Goal: Information Seeking & Learning: Learn about a topic

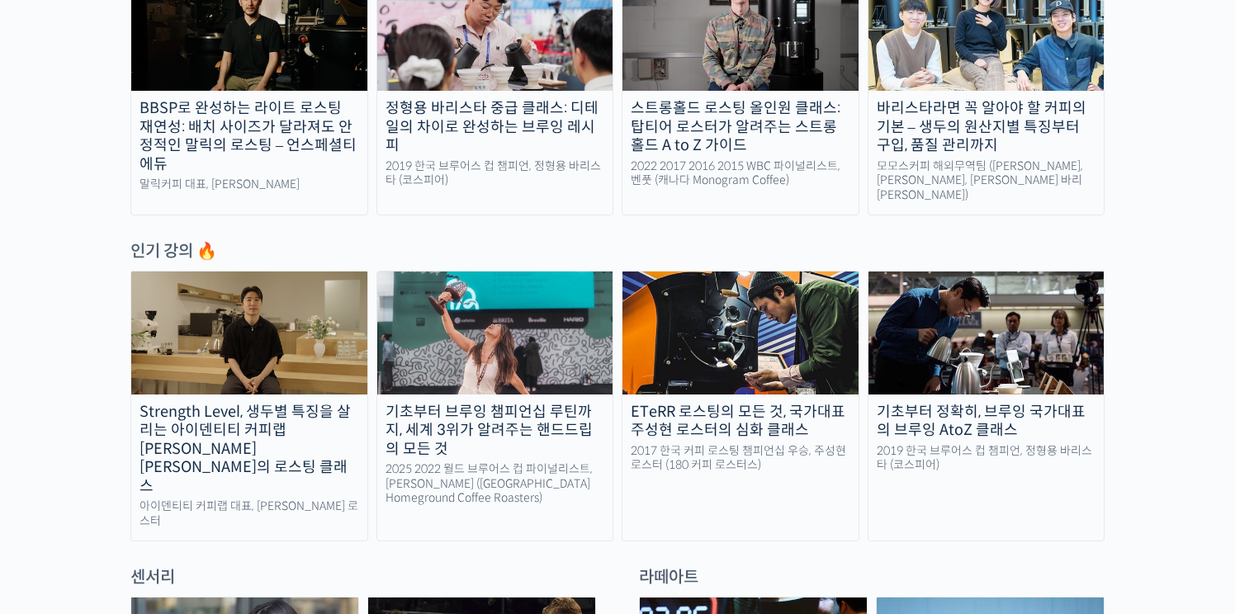
scroll to position [675, 0]
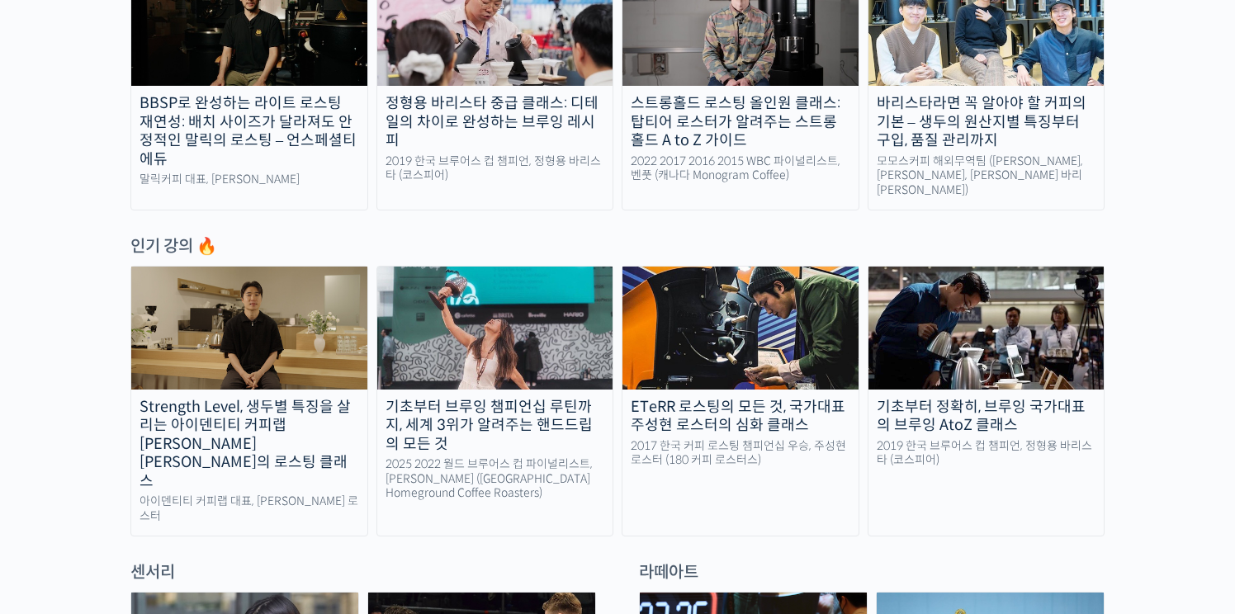
click at [553, 379] on link "기초부터 브루잉 챔피언십 루틴까지, 세계 3위가 알려주는 핸드드립의 모든 것 2025 2022 월드 브루어스 컵 파이널리스트, 엘리샤 탄 (싱…" at bounding box center [496, 401] width 238 height 271
click at [950, 304] on img at bounding box center [987, 328] width 236 height 122
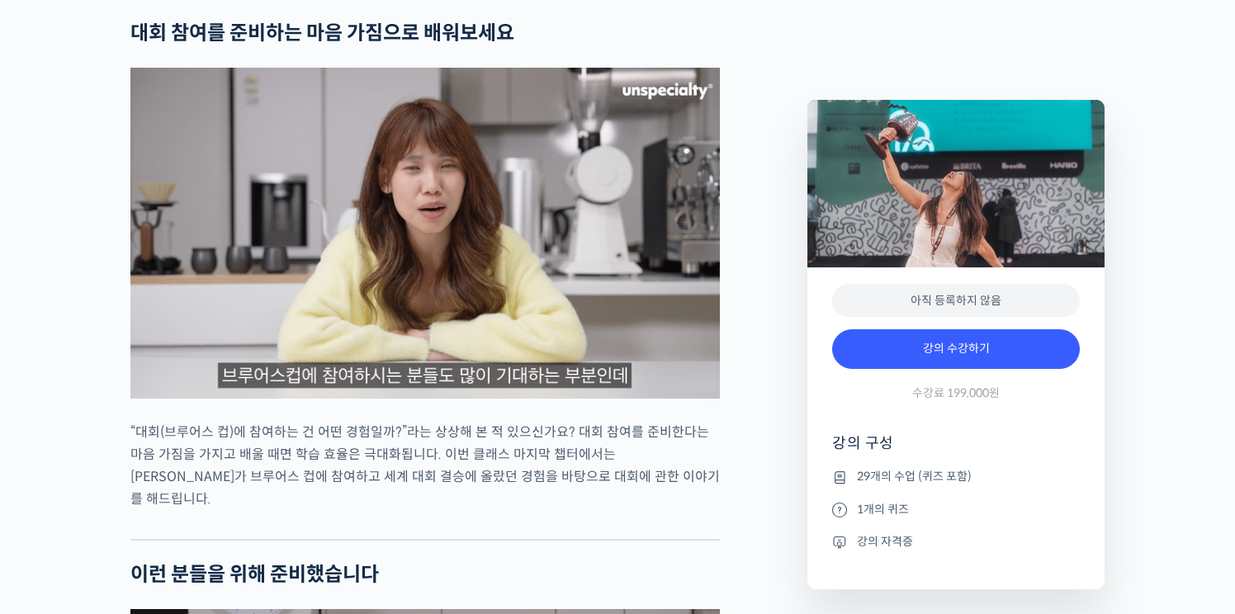
scroll to position [3307, 0]
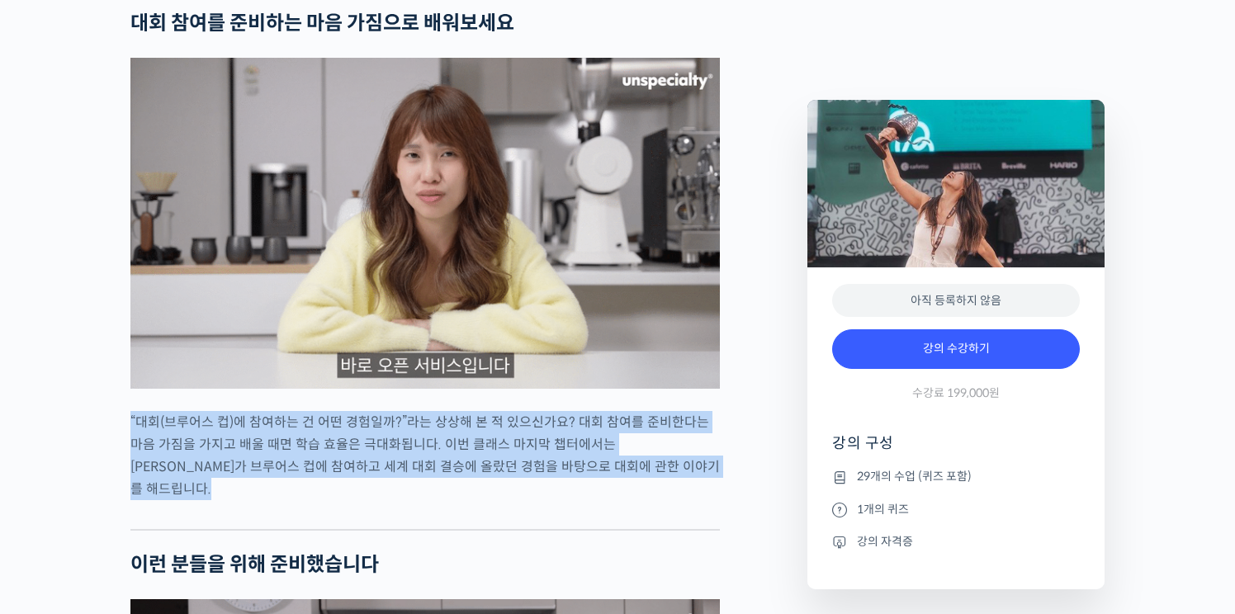
drag, startPoint x: 620, startPoint y: 375, endPoint x: 628, endPoint y: 456, distance: 81.3
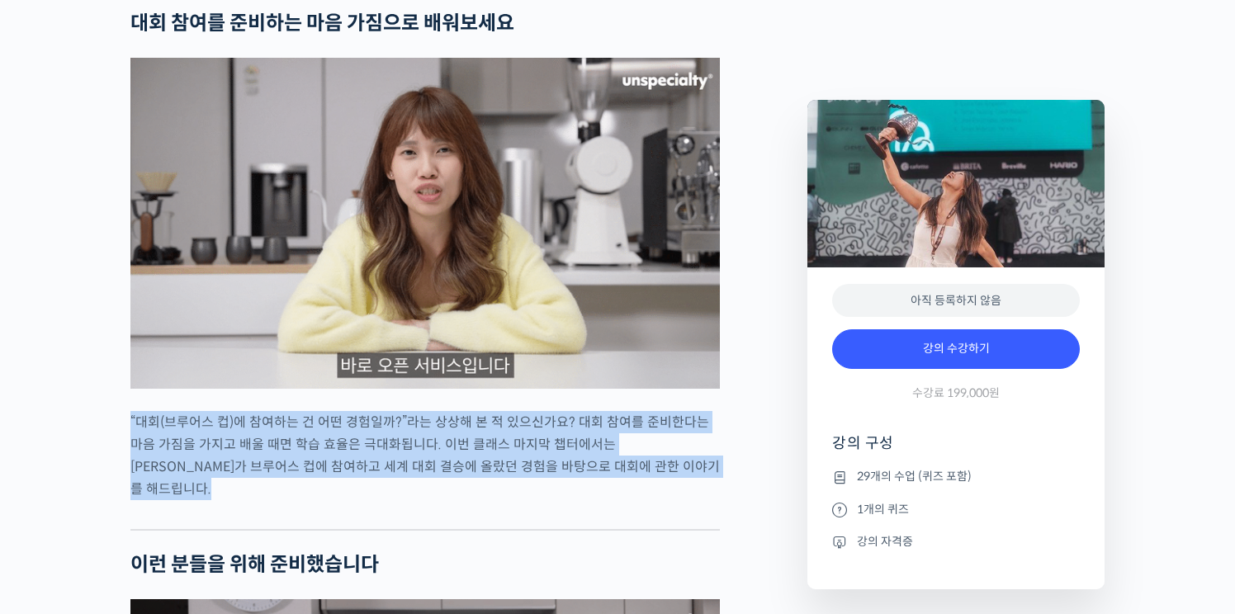
click at [628, 505] on div at bounding box center [425, 517] width 590 height 25
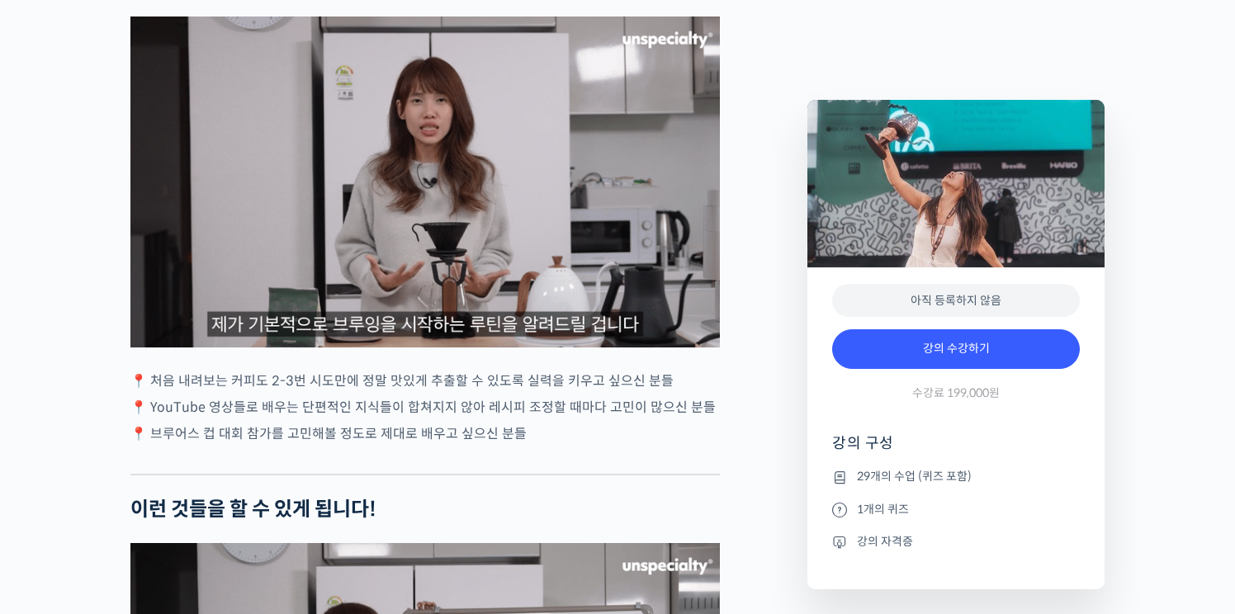
scroll to position [3891, 0]
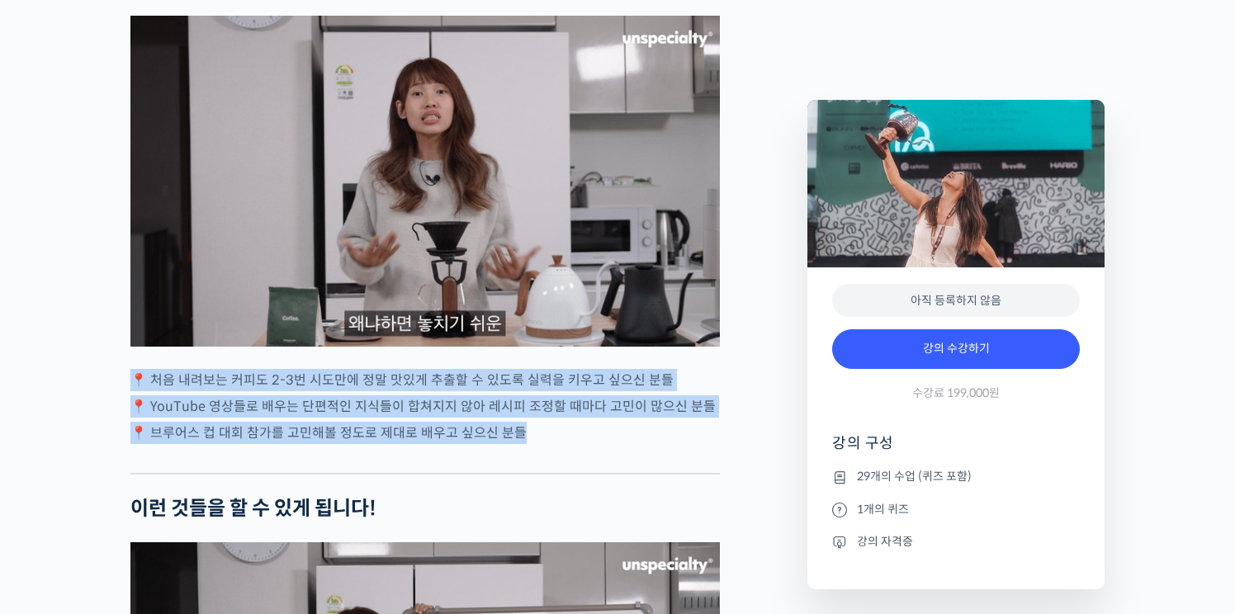
drag, startPoint x: 476, startPoint y: 312, endPoint x: 524, endPoint y: 406, distance: 105.6
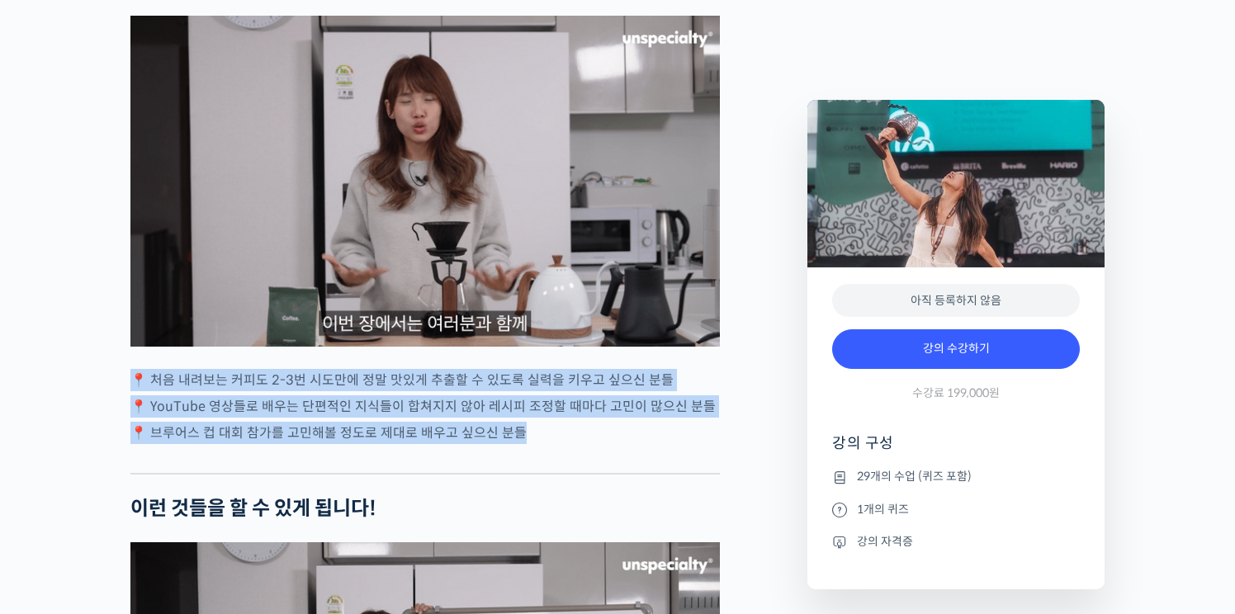
click at [524, 406] on div "엘리샤 탄을 소개합니다! 싱가포르 <Homeground Coffee Roasters> 공동창업자 & 디렉터 2025 월드 브루어스 컵(Worl…" at bounding box center [425, 541] width 590 height 7503
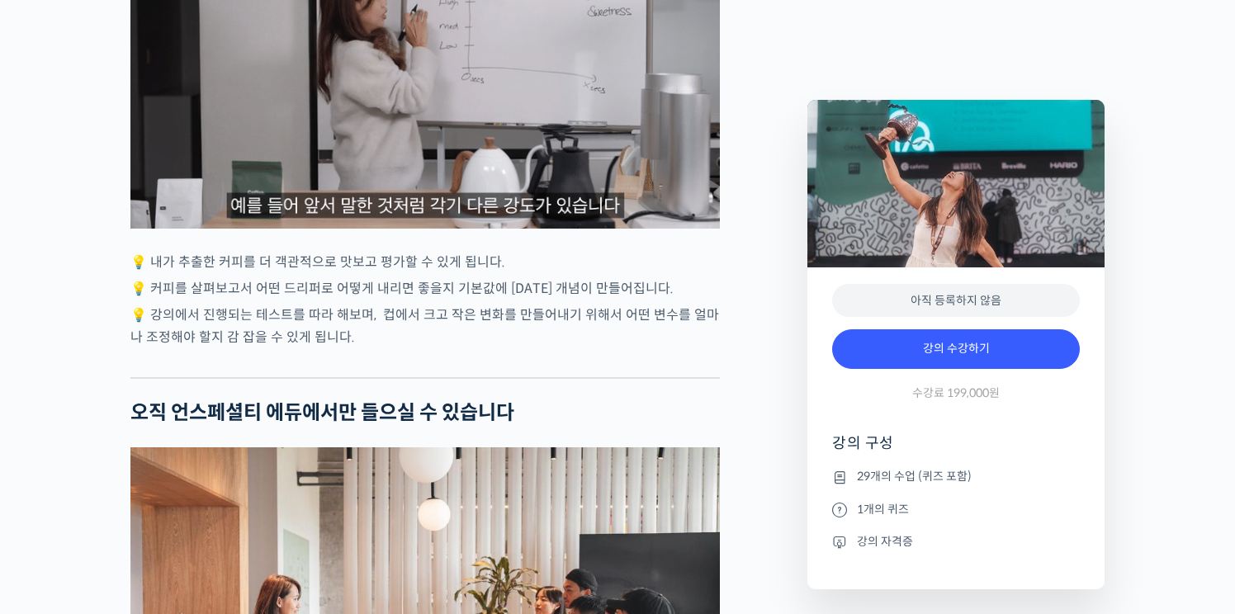
scroll to position [4791, 0]
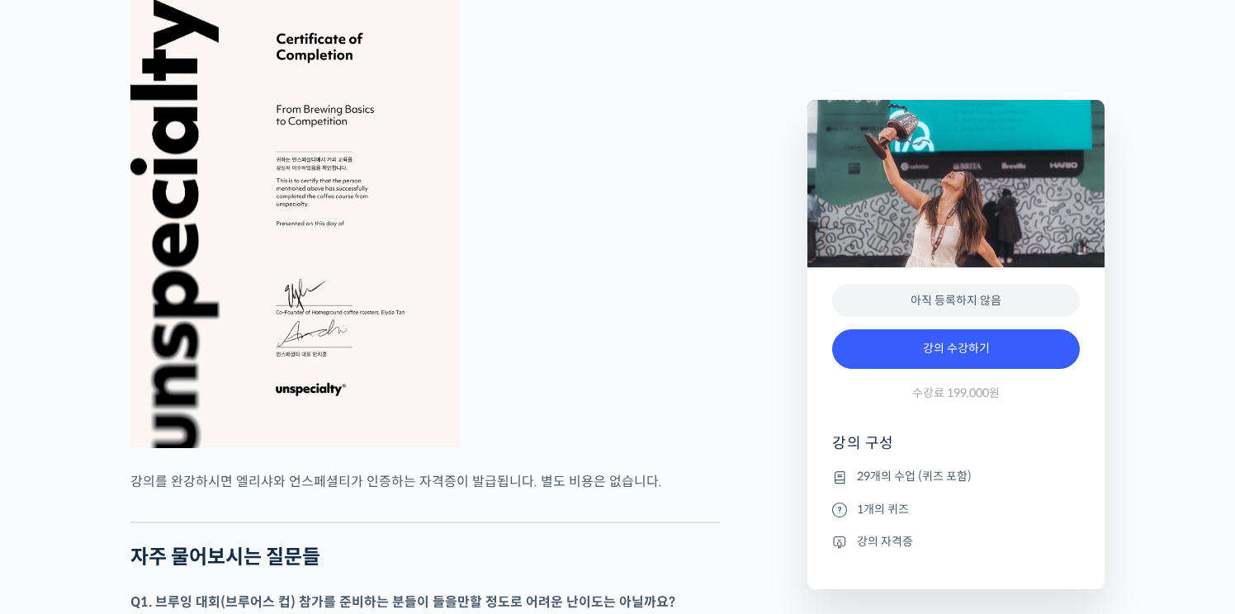
scroll to position [6633, 0]
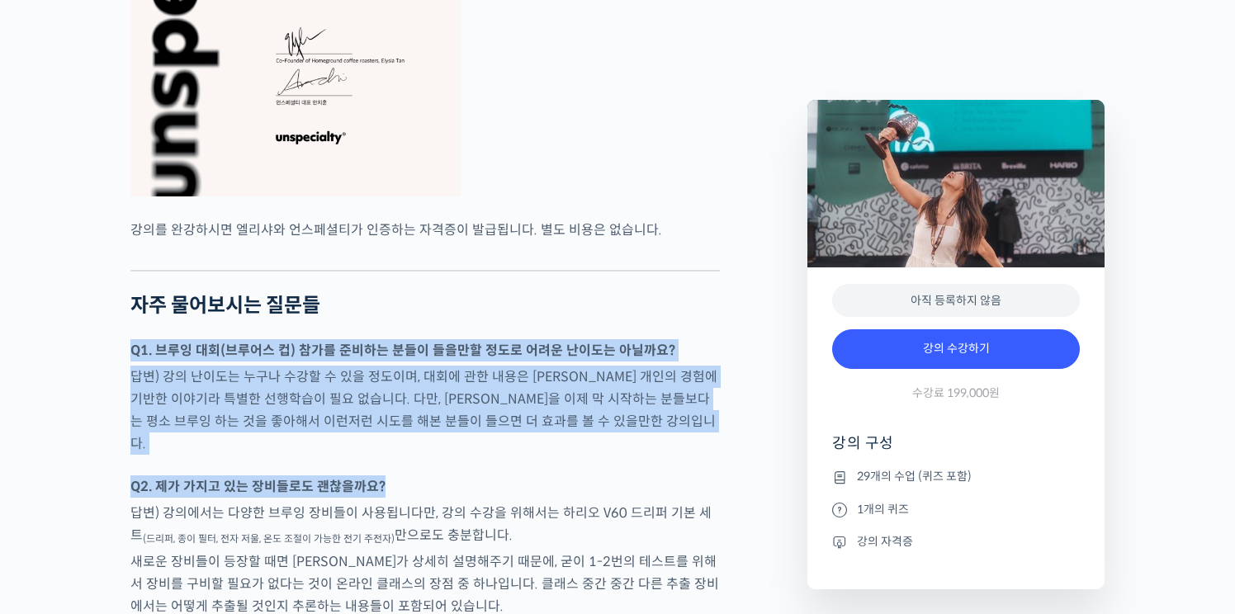
drag, startPoint x: 107, startPoint y: 277, endPoint x: 528, endPoint y: 410, distance: 441.8
click at [528, 476] on p "Q2. 제가 가지고 있는 장비들로도 괜찮을까요?" at bounding box center [425, 487] width 590 height 22
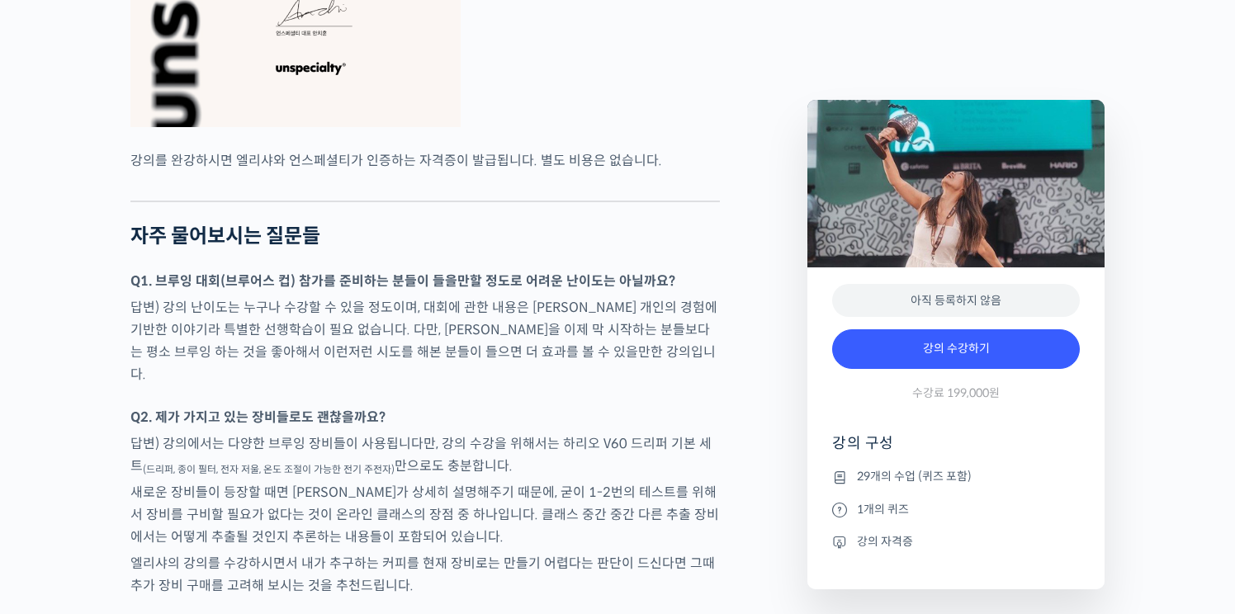
scroll to position [6711, 0]
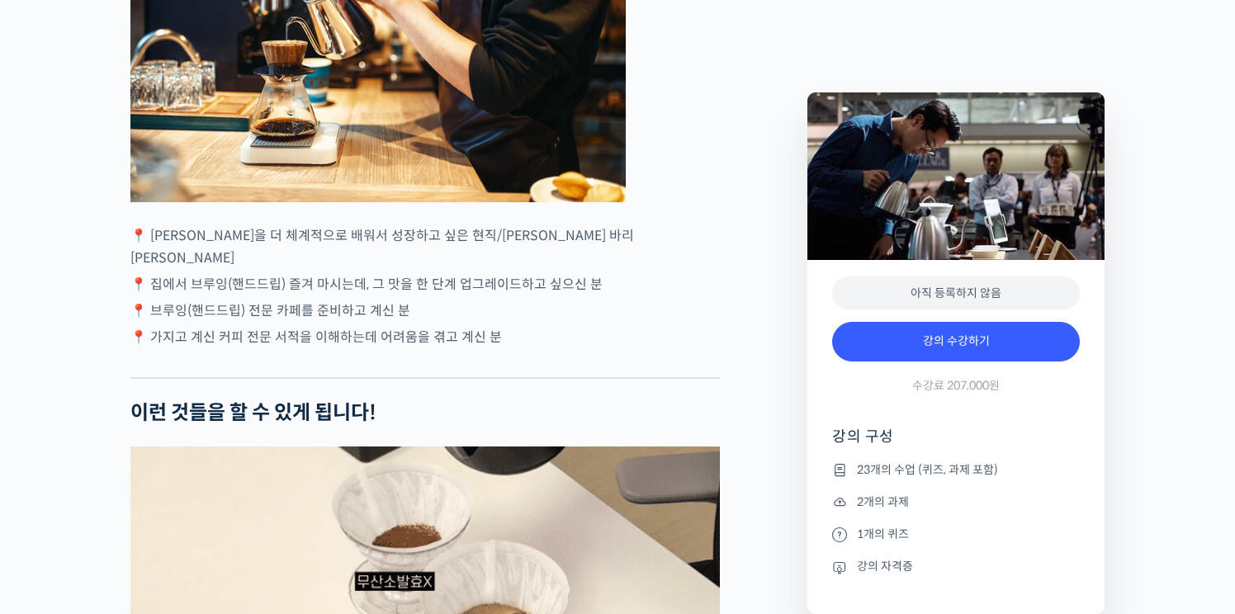
scroll to position [4514, 0]
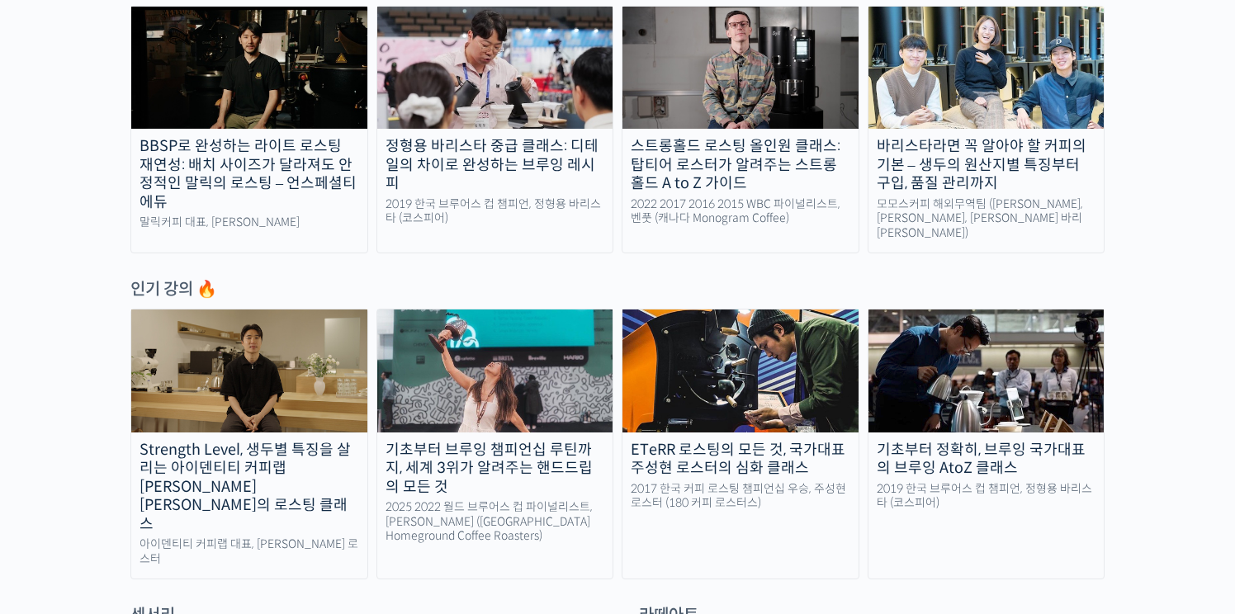
scroll to position [650, 0]
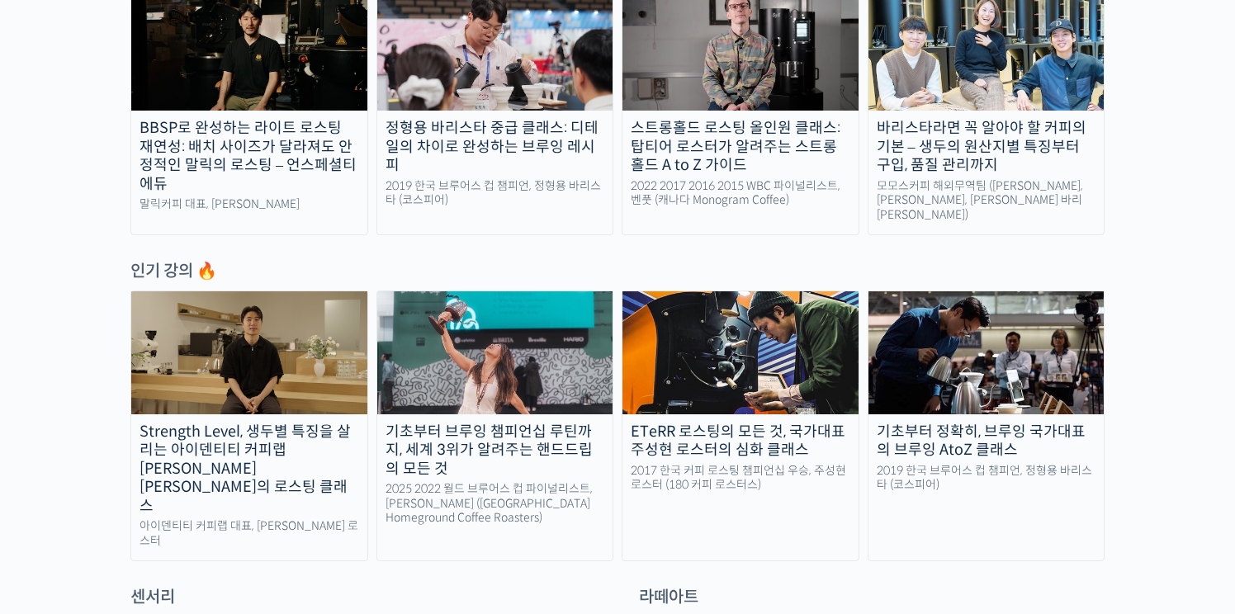
click at [973, 364] on img at bounding box center [987, 352] width 236 height 122
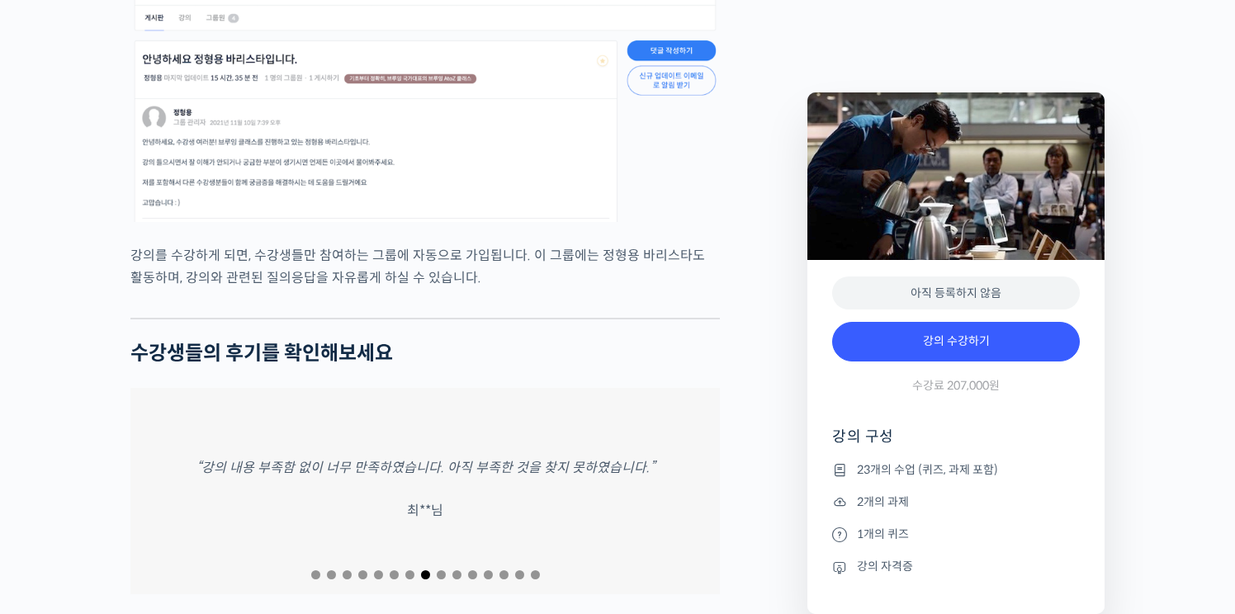
scroll to position [7211, 0]
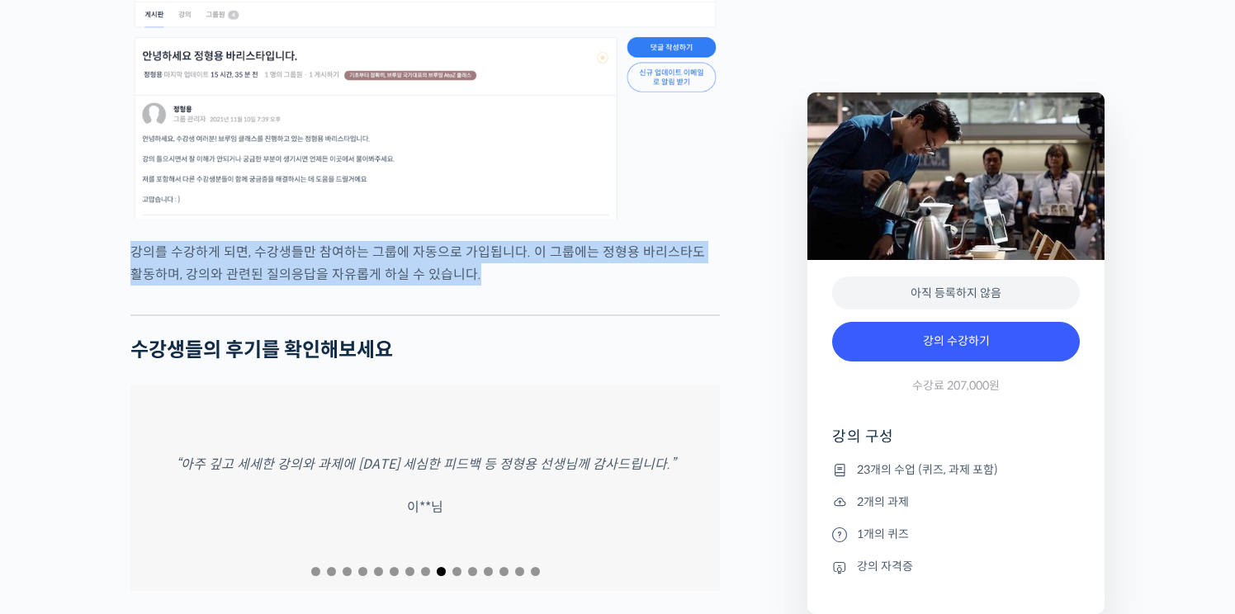
drag, startPoint x: 713, startPoint y: 216, endPoint x: 737, endPoint y: 322, distance: 108.4
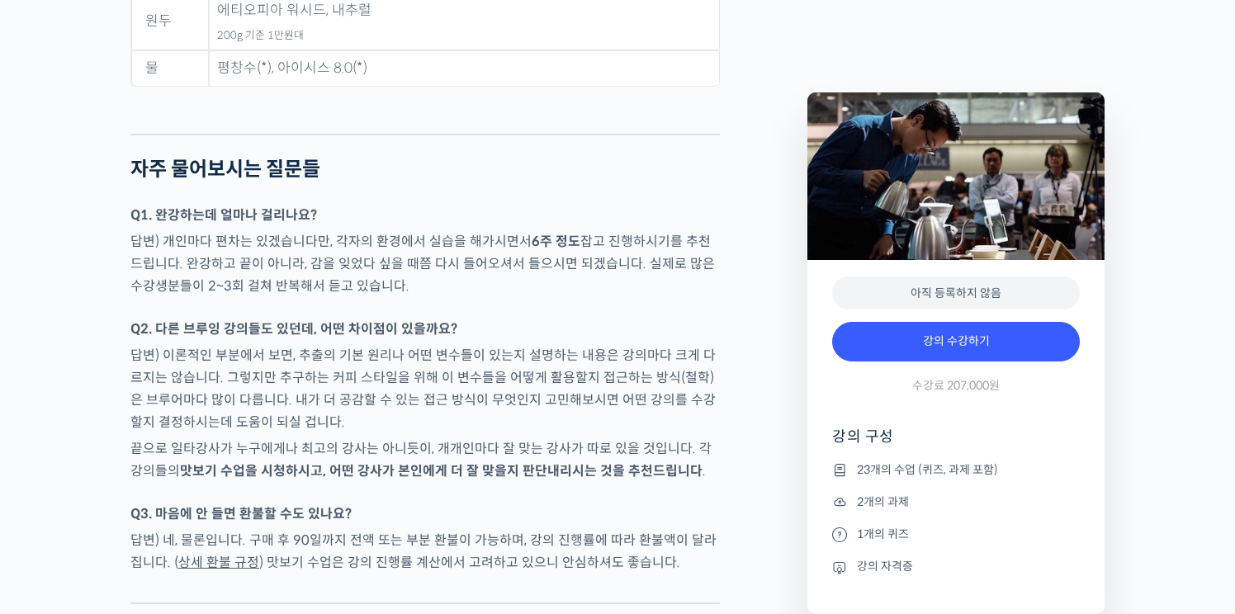
scroll to position [8383, 0]
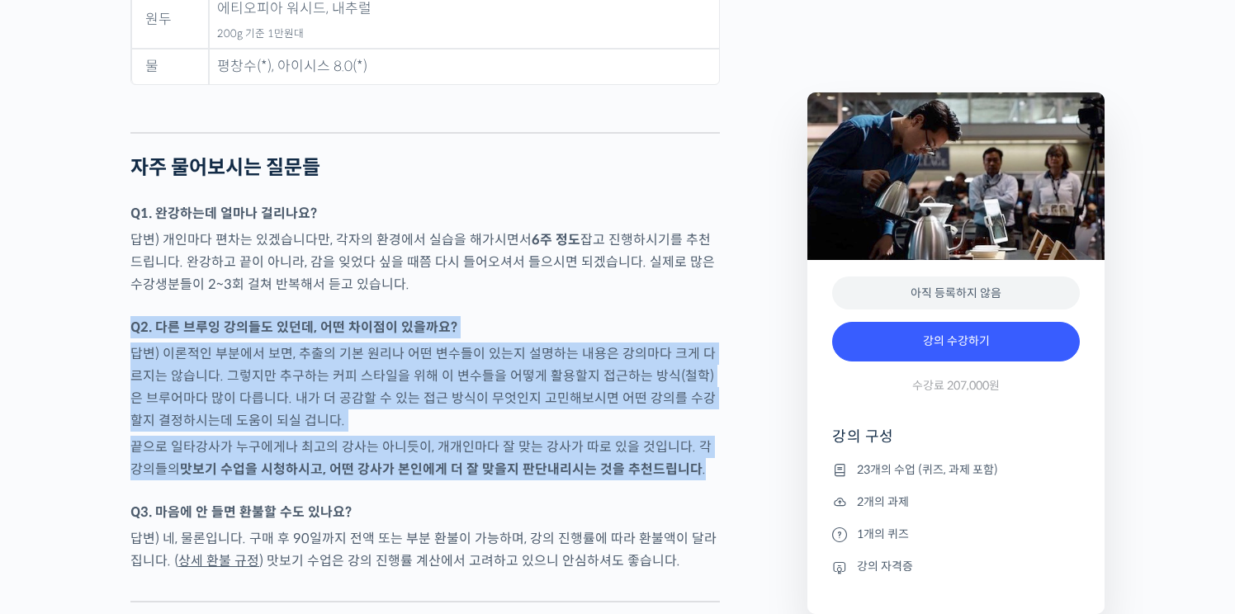
drag, startPoint x: 696, startPoint y: 263, endPoint x: 760, endPoint y: 417, distance: 167.0
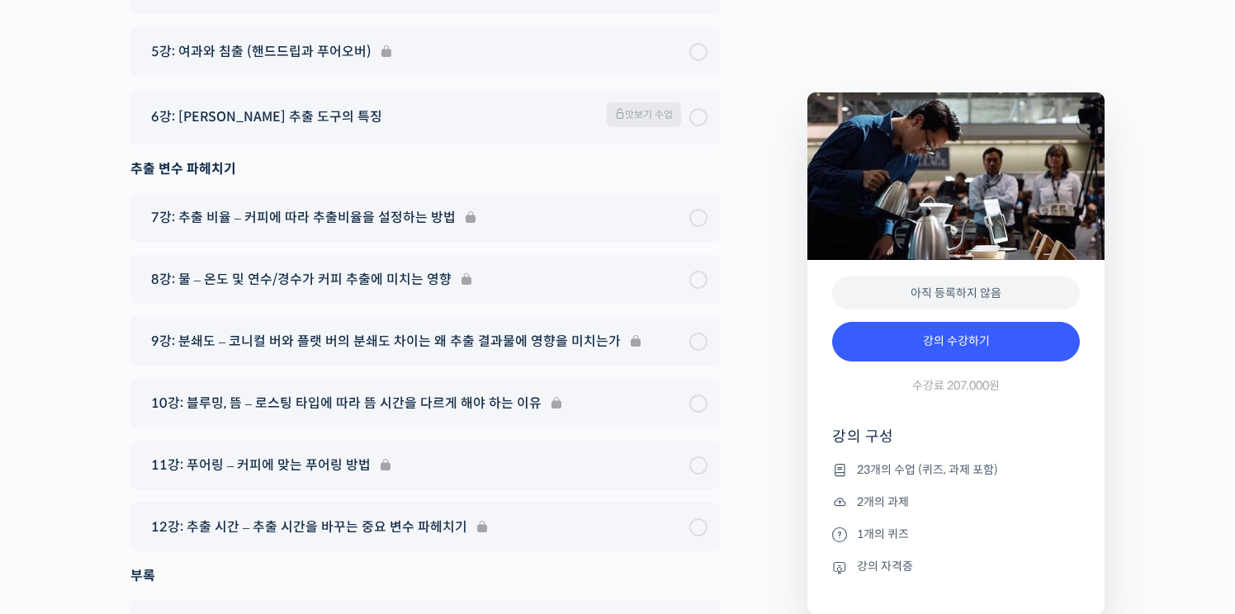
scroll to position [9548, 0]
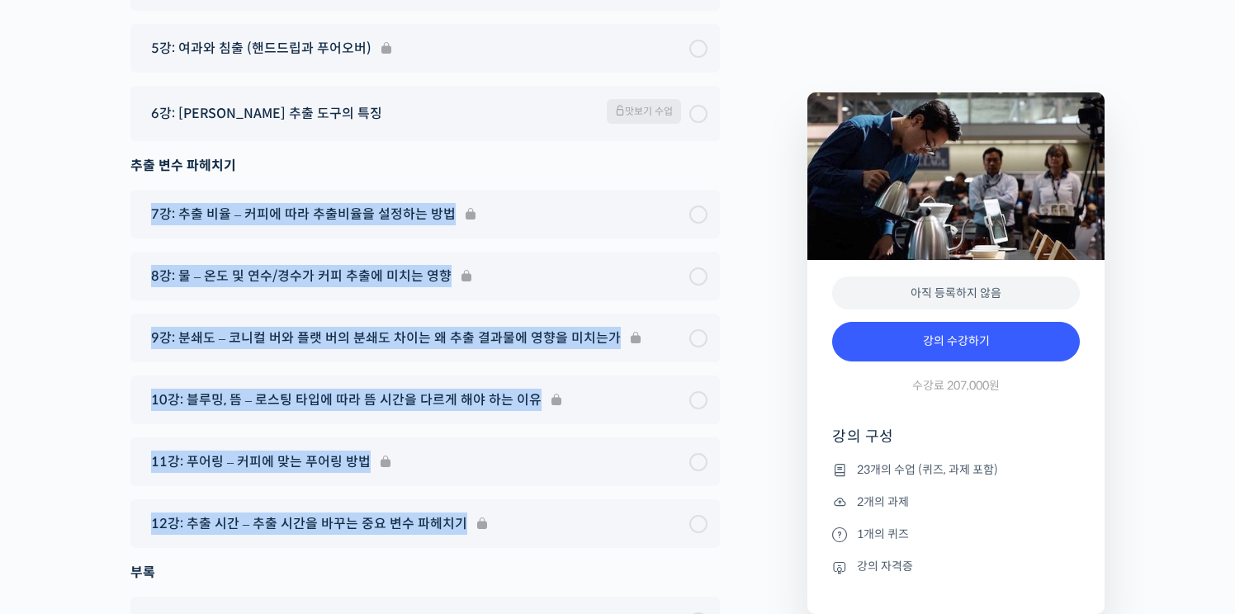
drag, startPoint x: 405, startPoint y: 111, endPoint x: 397, endPoint y: 511, distance: 399.7
click at [399, 511] on div "인트로 안녕하세요, 정형용 바리스타입니다. 맛보기 수업 브루잉을 위한 사전 준비 튜토리얼 브루잉을 위한 기초 지식 1강: 완벽한 브루잉을 위한…" at bounding box center [425, 351] width 590 height 1669
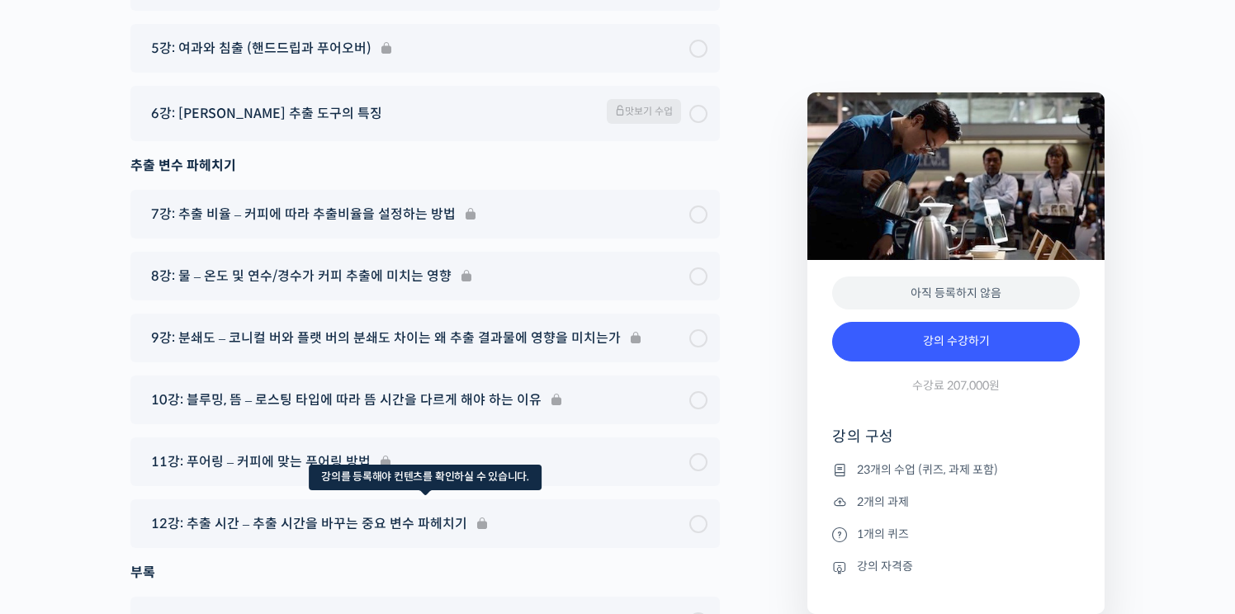
click at [626, 500] on div "12강: 추출 시간 – 추출 시간을 바꾸는 중요 변수 파헤치기" at bounding box center [425, 524] width 590 height 49
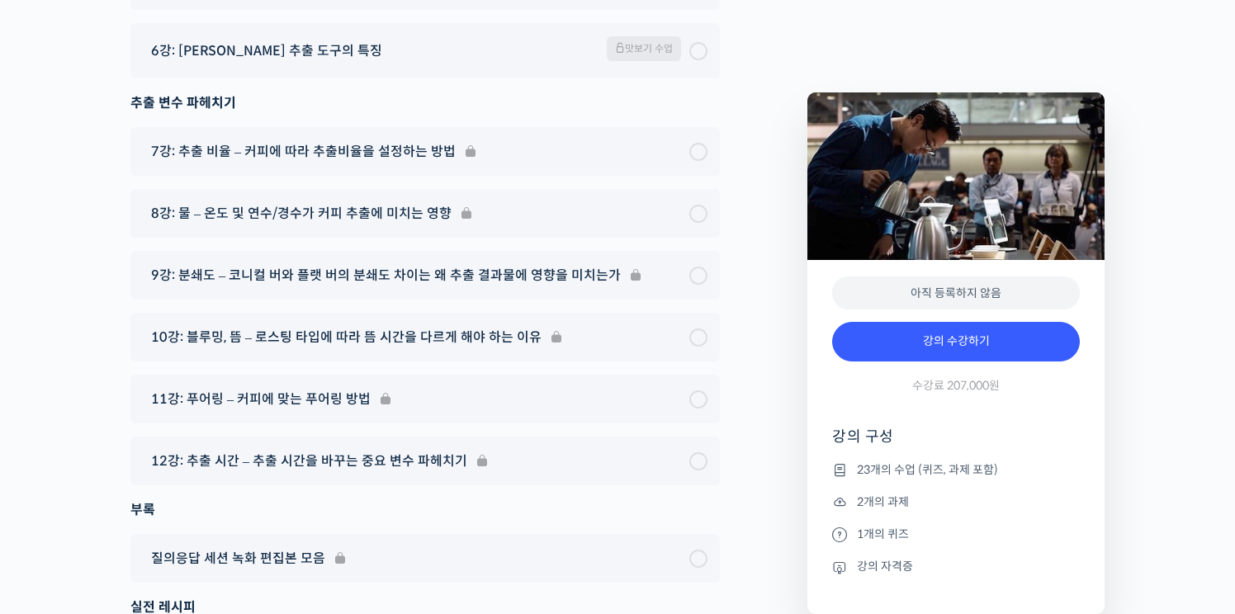
scroll to position [9618, 0]
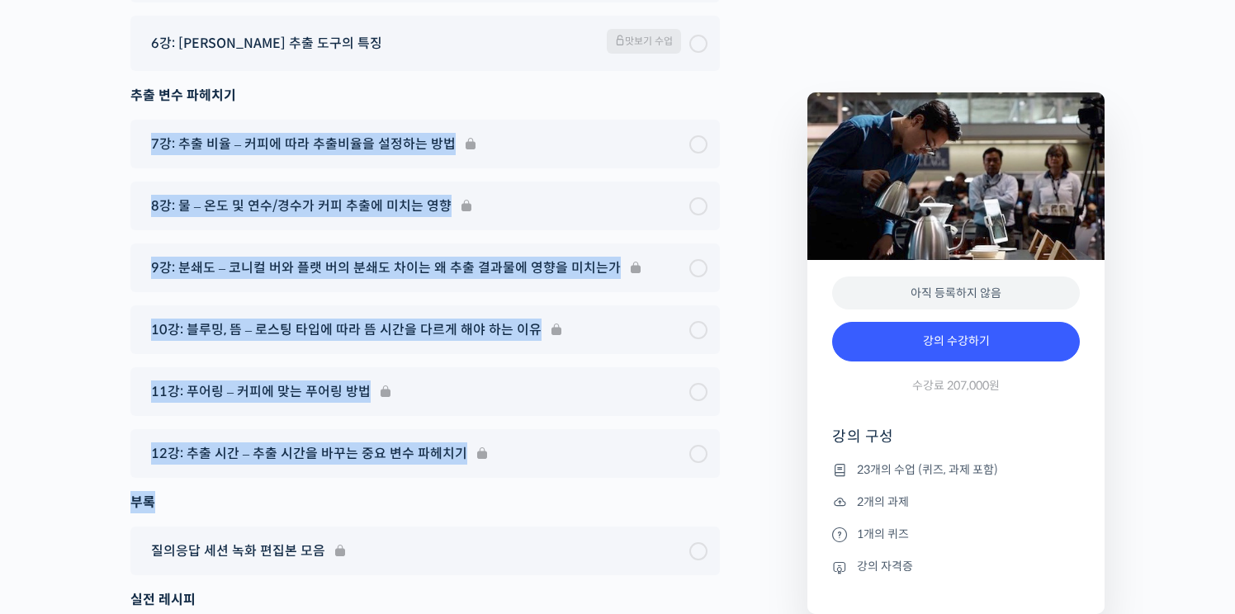
drag, startPoint x: 459, startPoint y: 65, endPoint x: 448, endPoint y: 450, distance: 385.0
click at [448, 450] on div "인트로 안녕하세요, 정형용 바리스타입니다. 맛보기 수업 브루잉을 위한 사전 준비 튜토리얼 브루잉을 위한 기초 지식 1강: 완벽한 브루잉을 위한…" at bounding box center [425, 281] width 590 height 1669
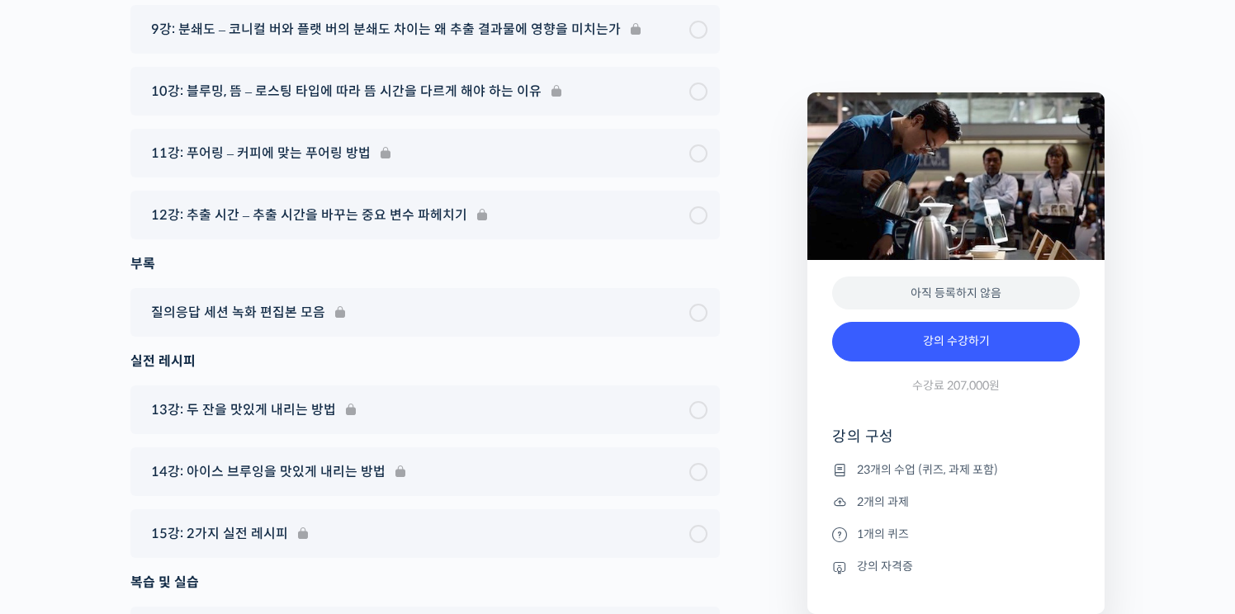
scroll to position [9875, 0]
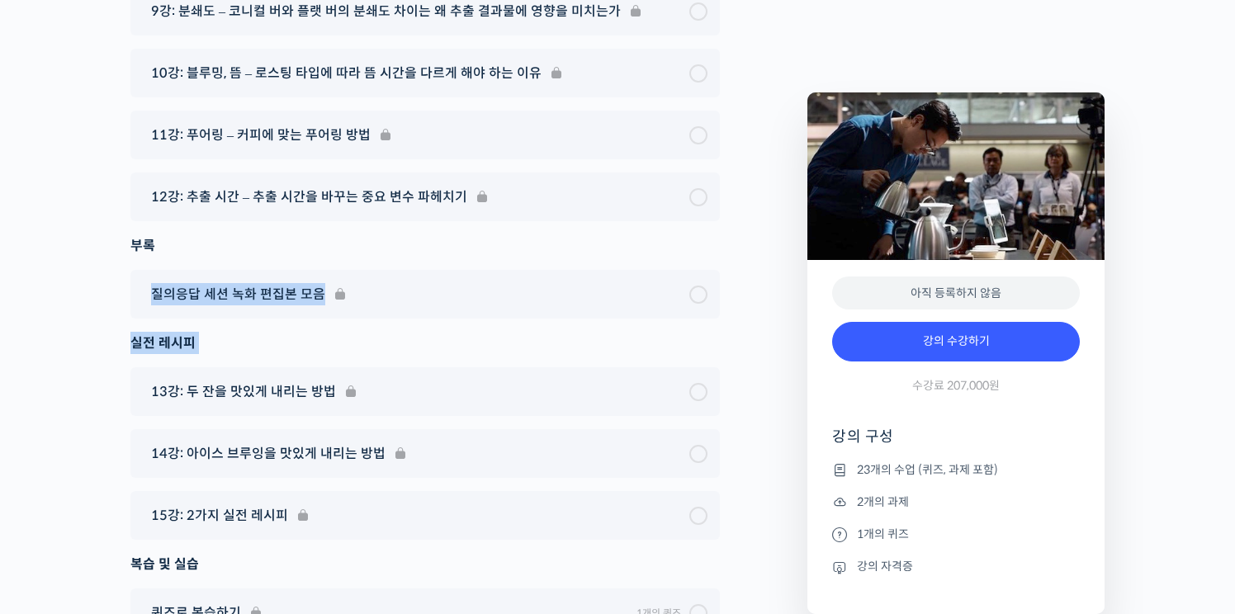
drag, startPoint x: 210, startPoint y: 197, endPoint x: 83, endPoint y: 353, distance: 200.8
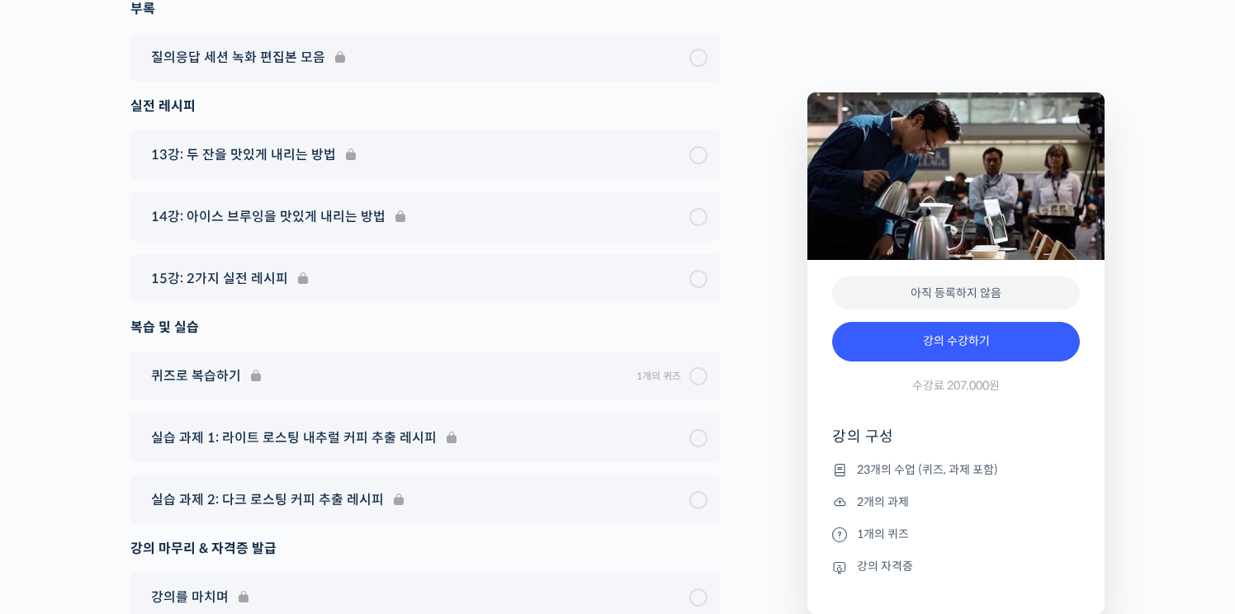
scroll to position [10138, 0]
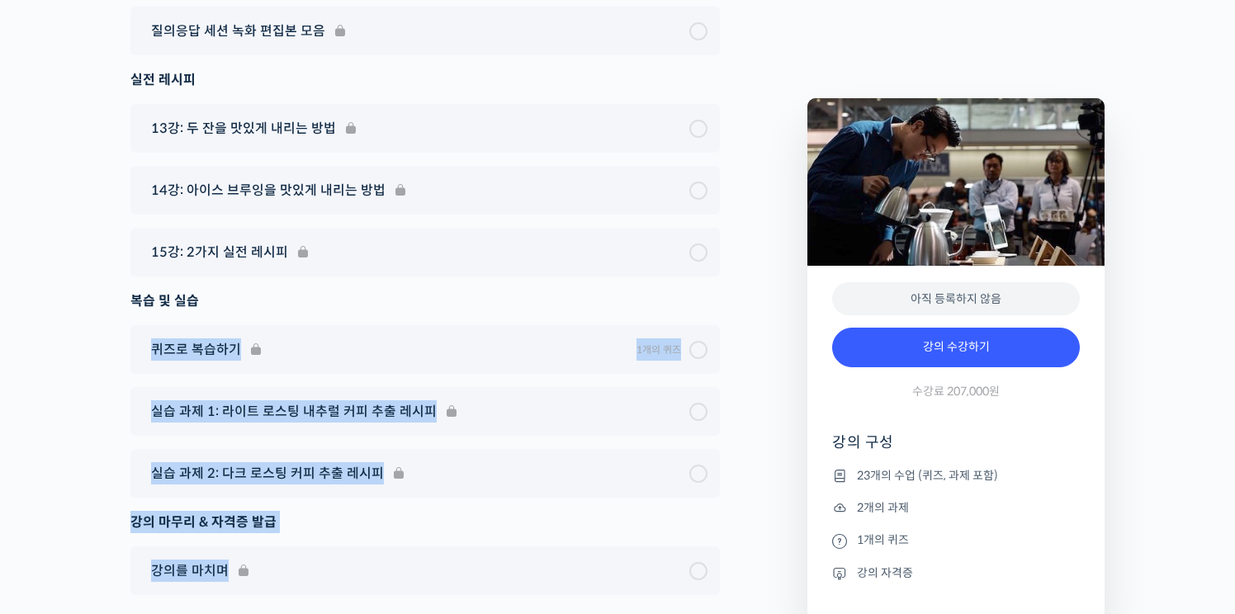
drag, startPoint x: 147, startPoint y: 286, endPoint x: 351, endPoint y: 558, distance: 340.4
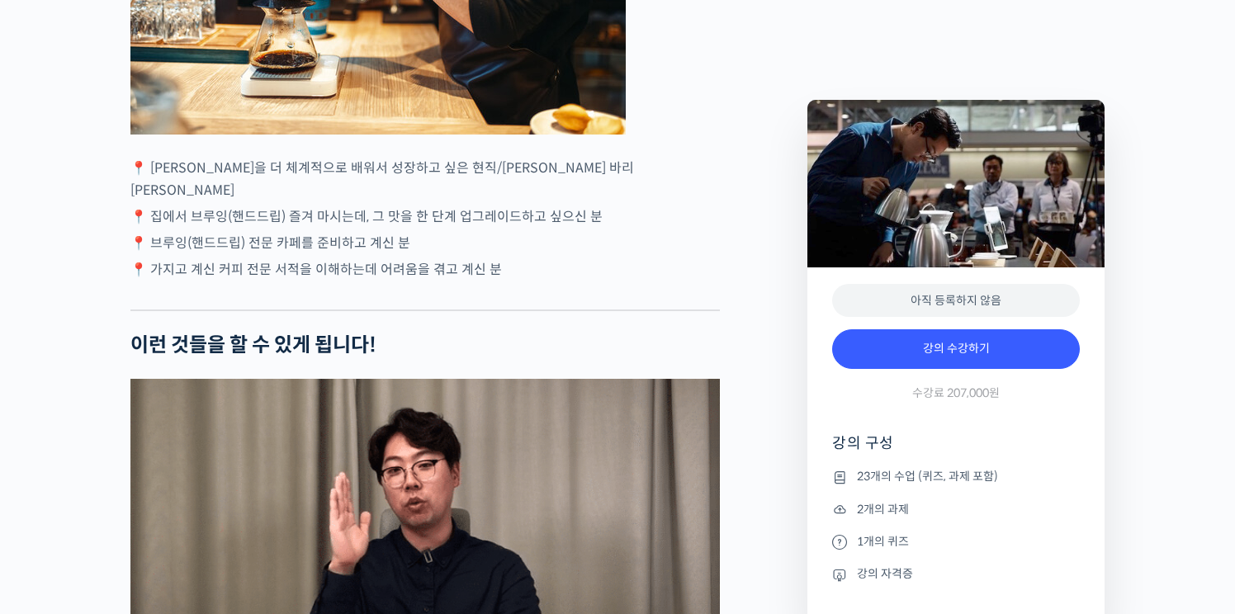
scroll to position [4290, 0]
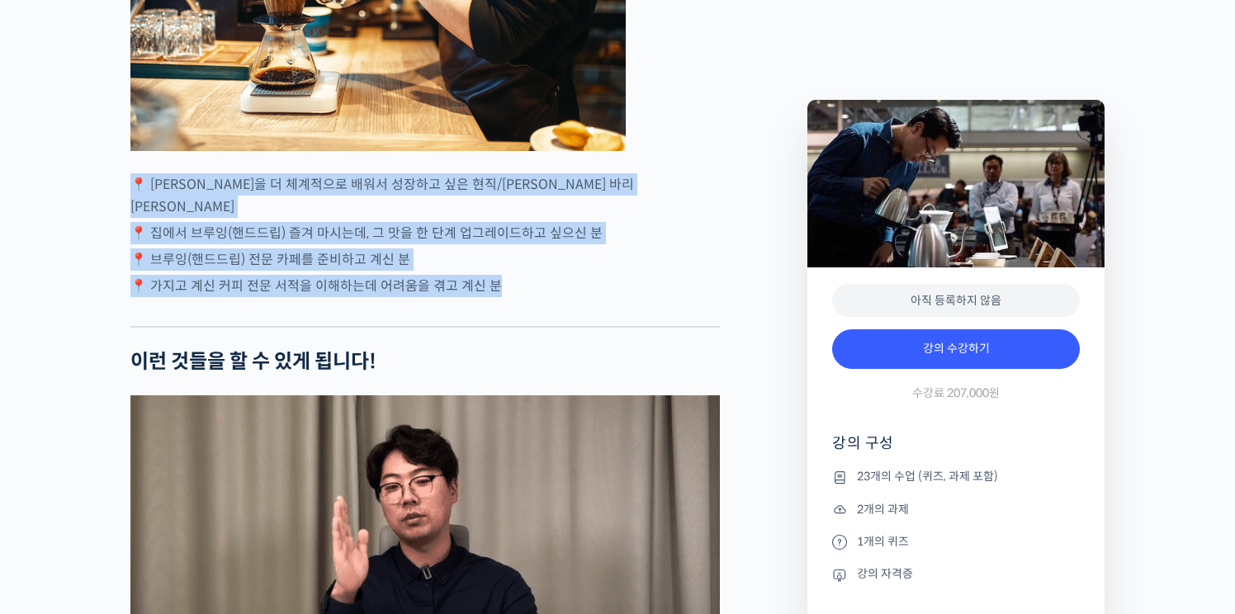
drag, startPoint x: 242, startPoint y: 206, endPoint x: 273, endPoint y: 319, distance: 116.6
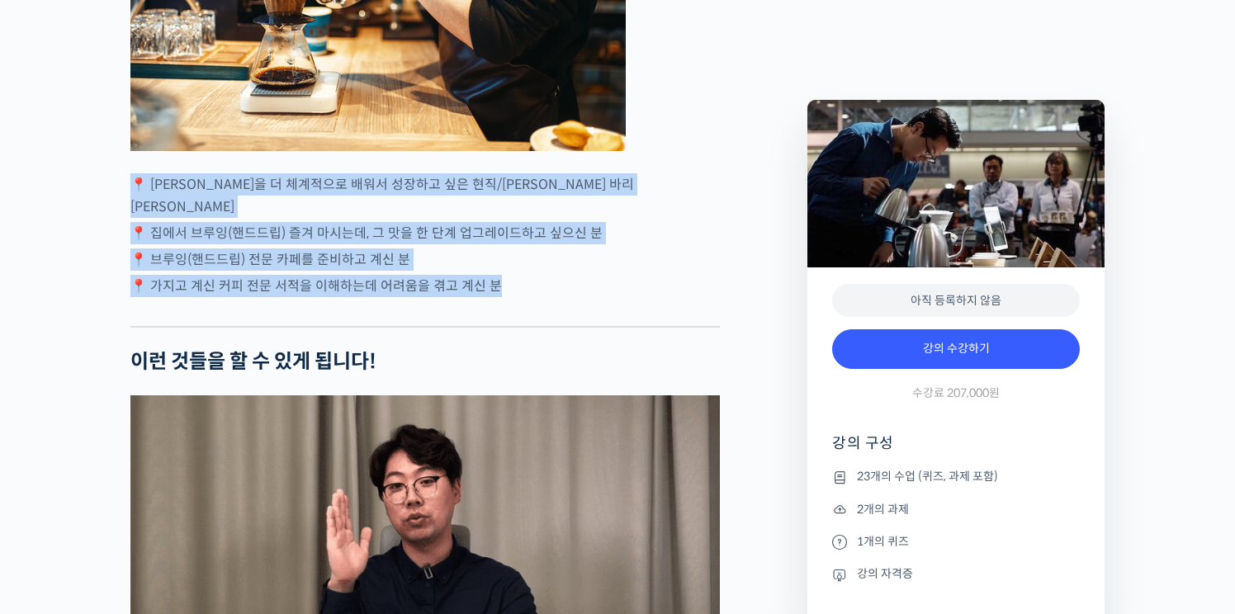
click at [273, 319] on div "정형용 바리스타를 소개합니다! <코스피어(cospir)> 대표 2019 Korea Brewers Cup Championship 우승 🏆 201…" at bounding box center [425, 543] width 590 height 8306
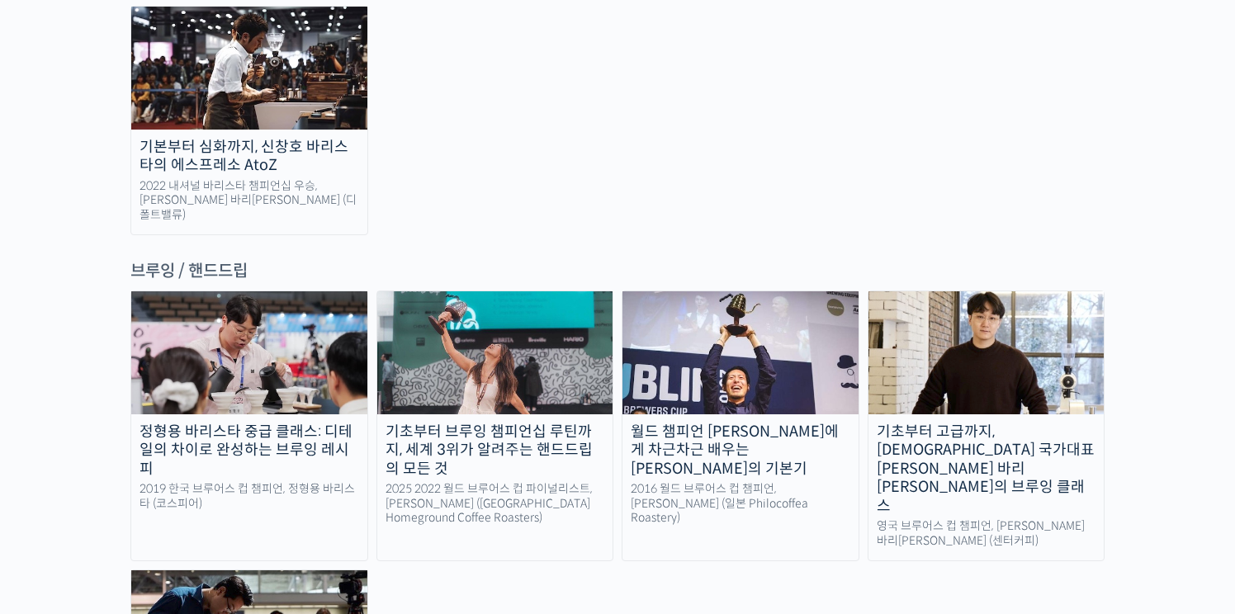
scroll to position [2613, 0]
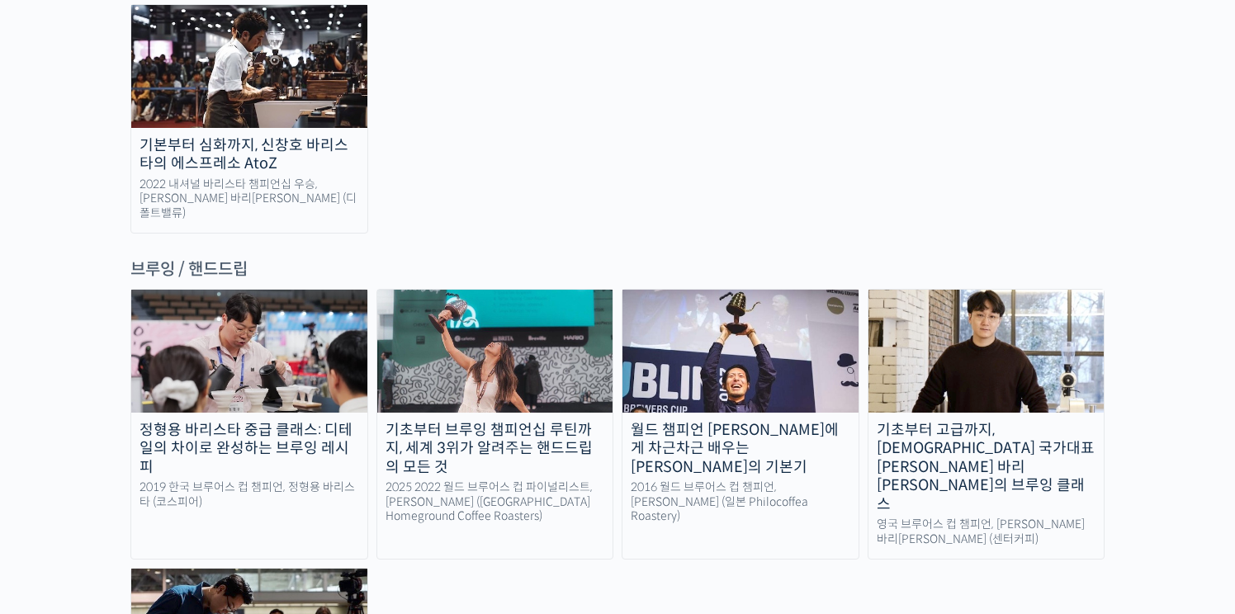
click at [974, 315] on link "기초부터 고급까지, [DEMOGRAPHIC_DATA] 국가대표 [PERSON_NAME] 바리[PERSON_NAME]의 브루잉 클래스 영국 브루…" at bounding box center [987, 424] width 238 height 271
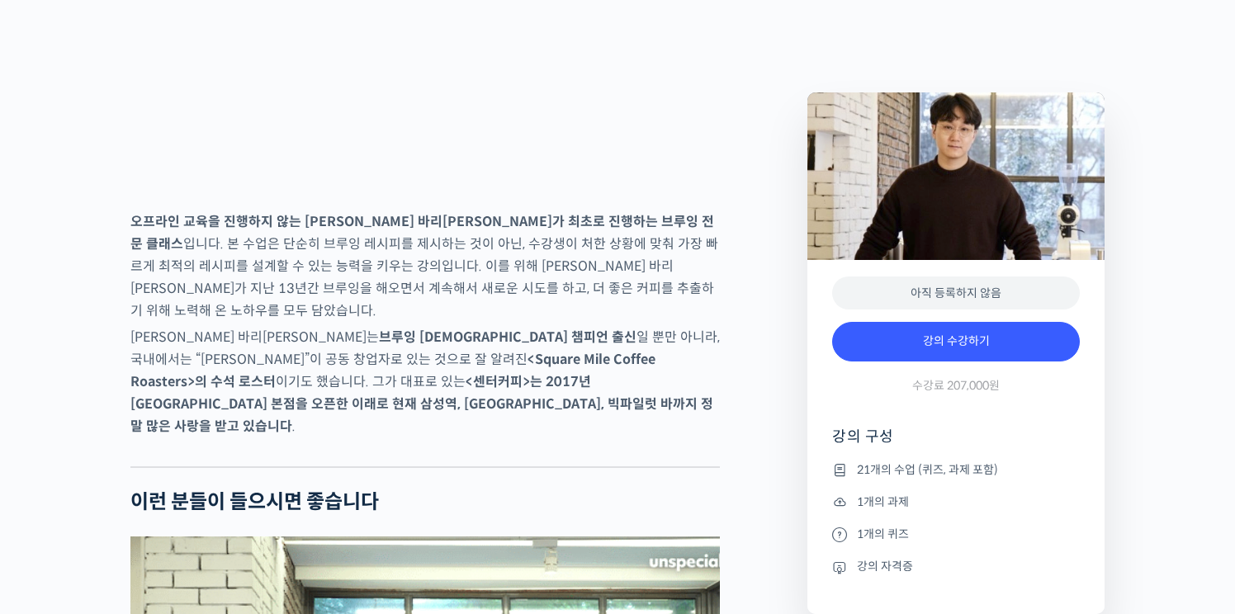
scroll to position [2353, 0]
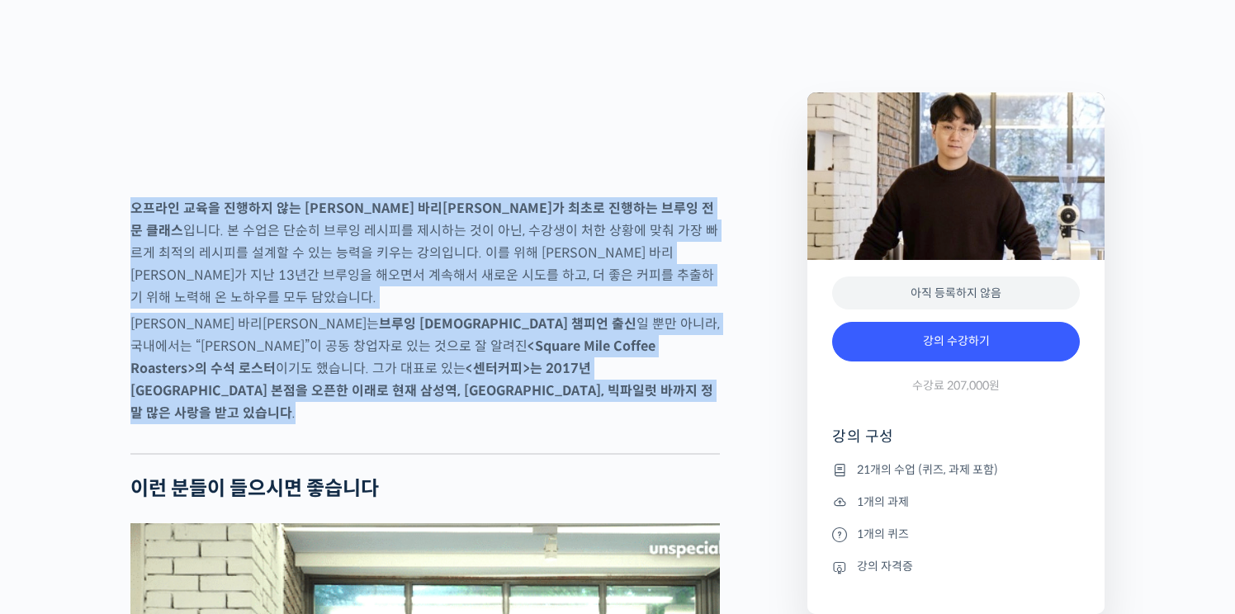
drag, startPoint x: 749, startPoint y: 257, endPoint x: 752, endPoint y: 448, distance: 190.8
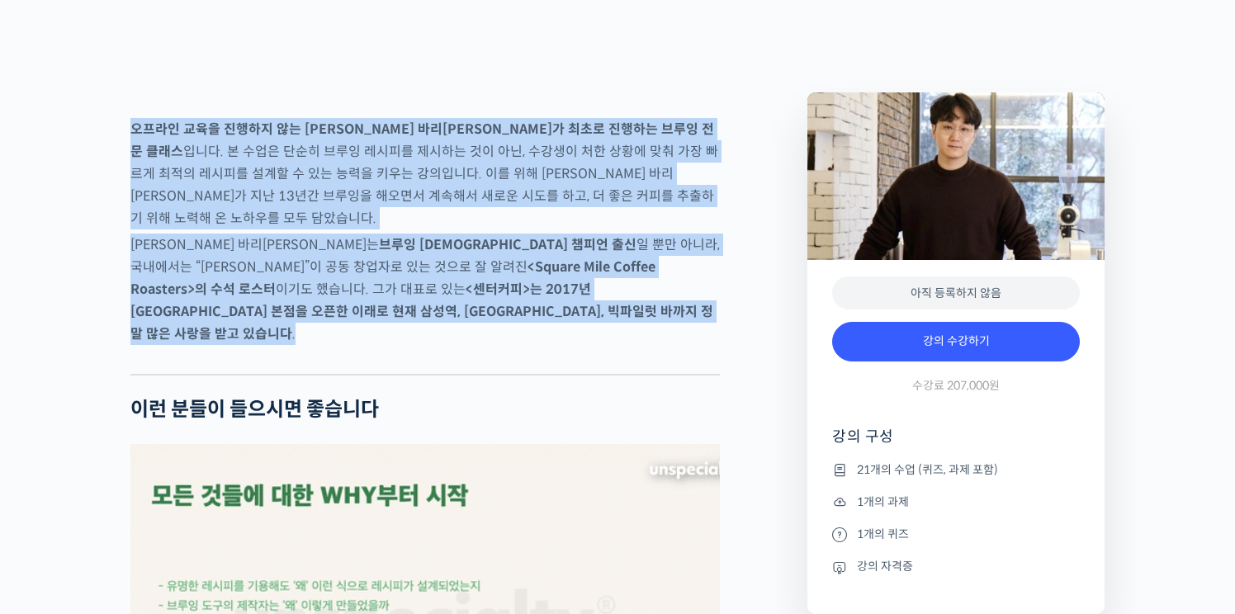
scroll to position [2441, 0]
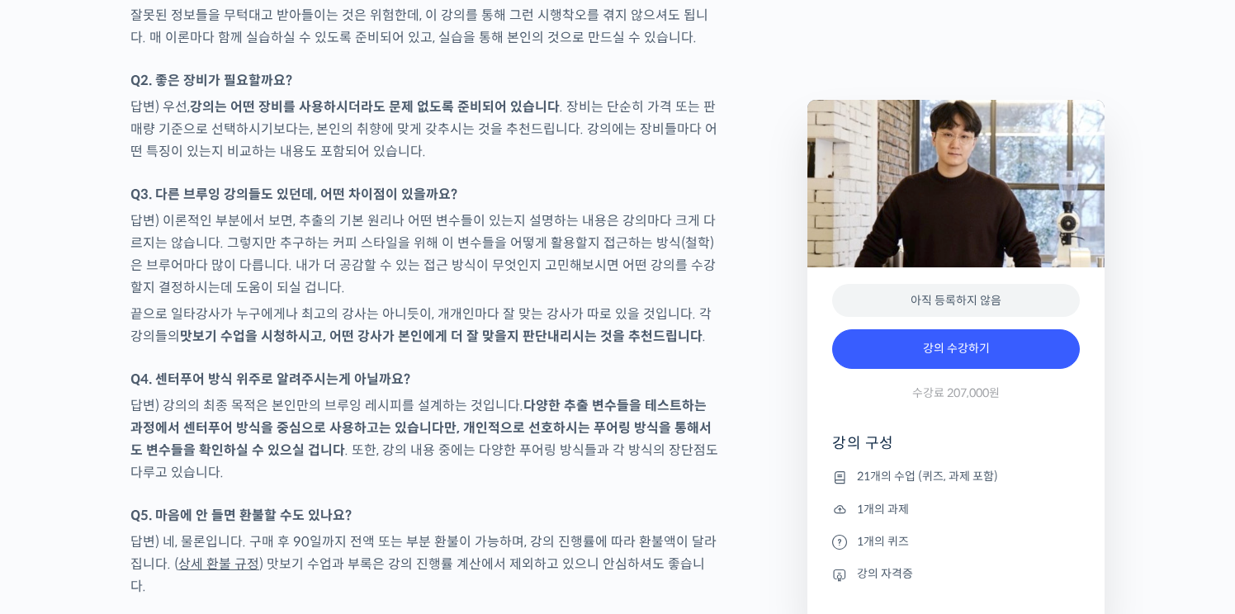
scroll to position [7302, 0]
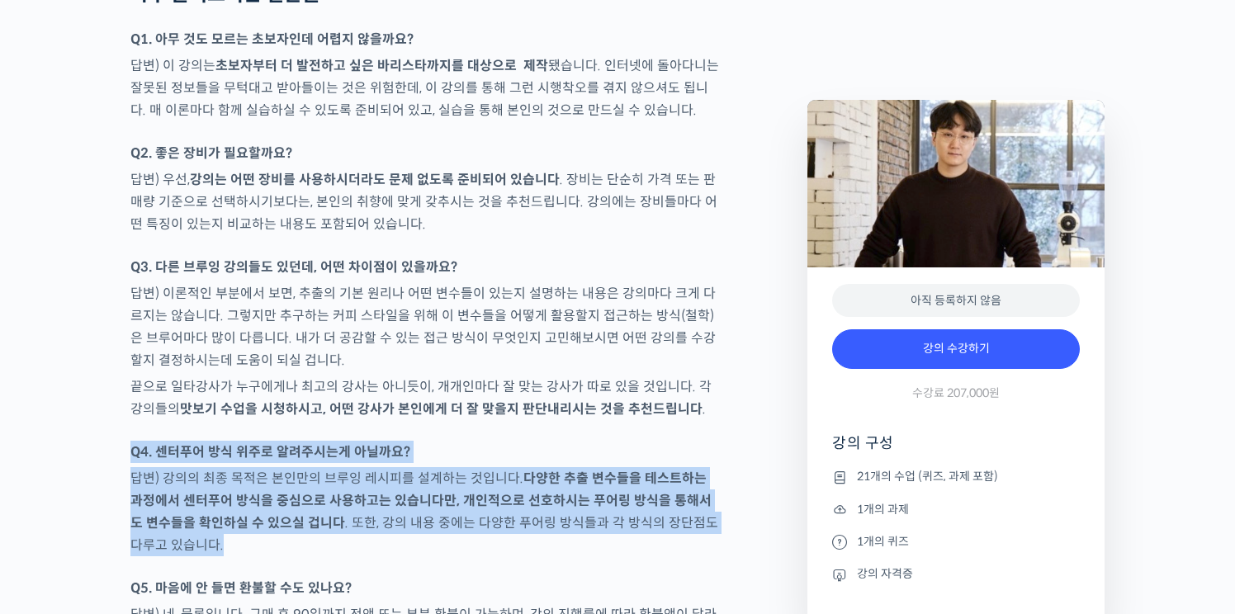
drag, startPoint x: 479, startPoint y: 372, endPoint x: 588, endPoint y: 500, distance: 168.7
click at [588, 500] on p "답변) 강의의 최종 목적은 본인만의 브루잉 레시피를 설계하는 것입니다. 다양한 추출 변수들을 테스트하는 과정에서 센터푸어 방식을 중심으로 사용…" at bounding box center [425, 511] width 590 height 89
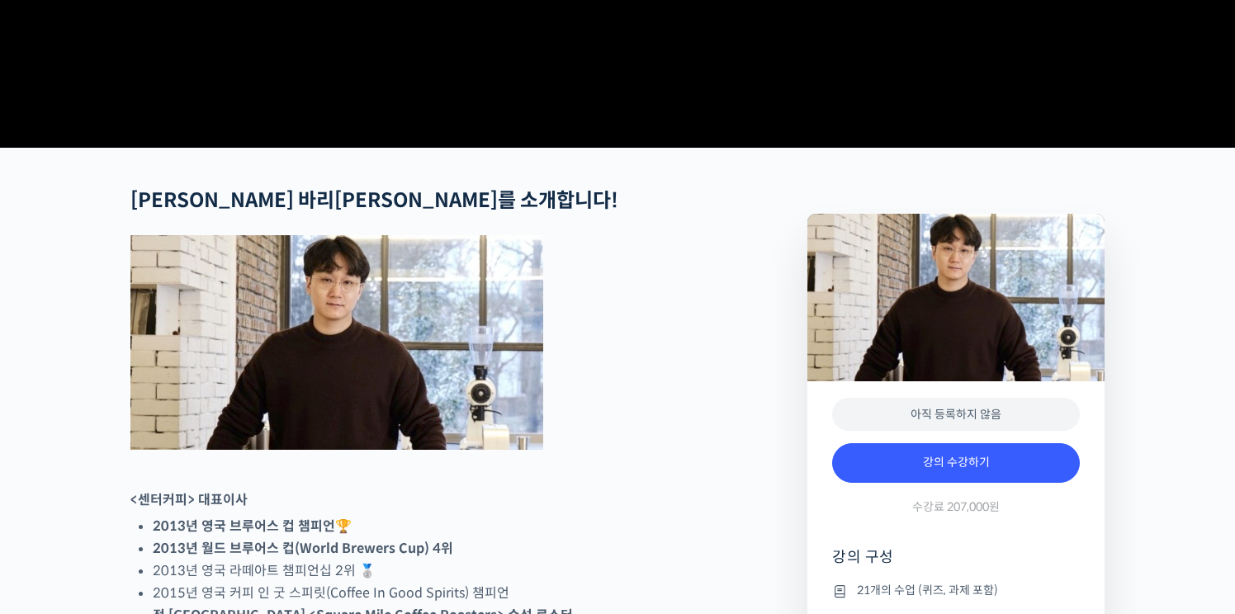
scroll to position [0, 0]
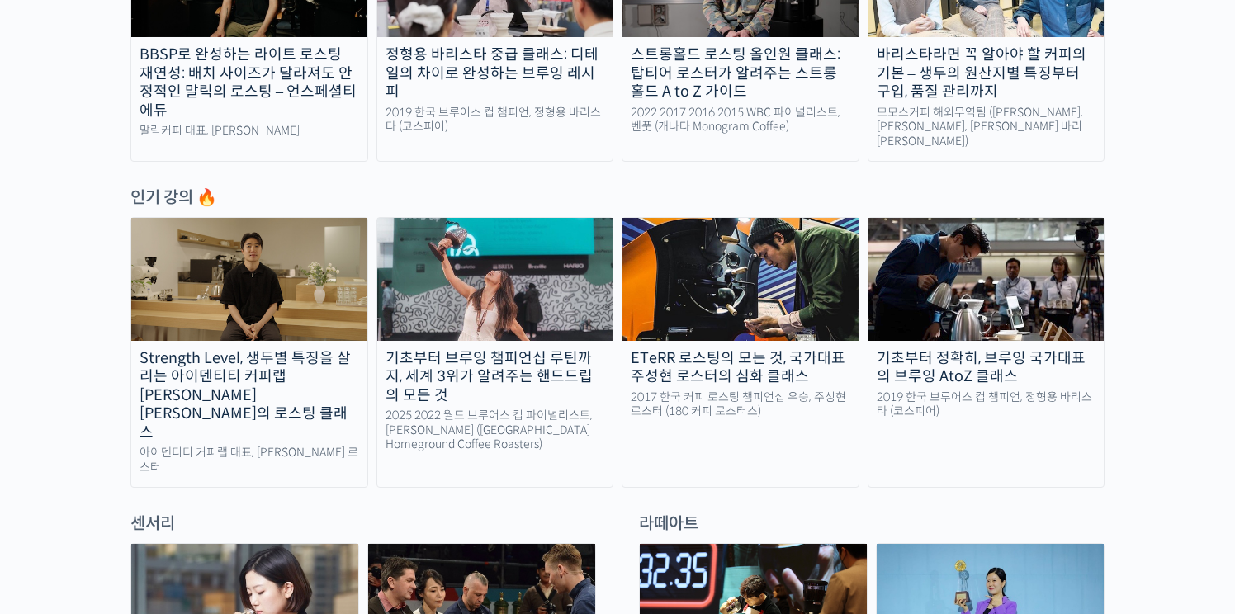
scroll to position [724, 0]
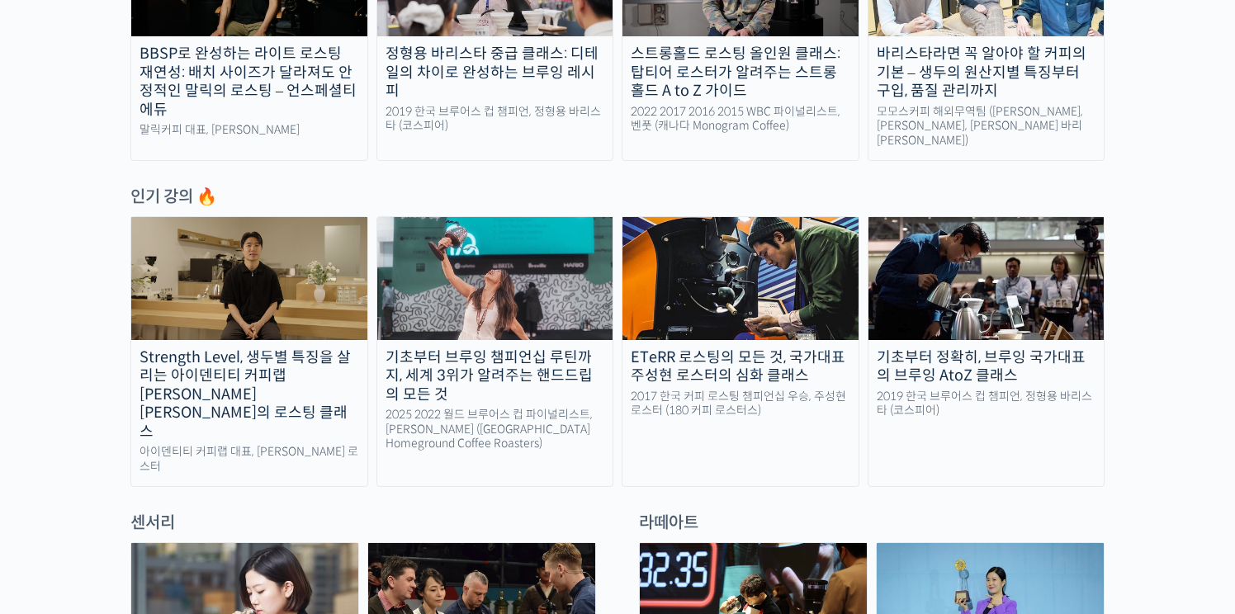
click at [504, 294] on img at bounding box center [495, 278] width 236 height 122
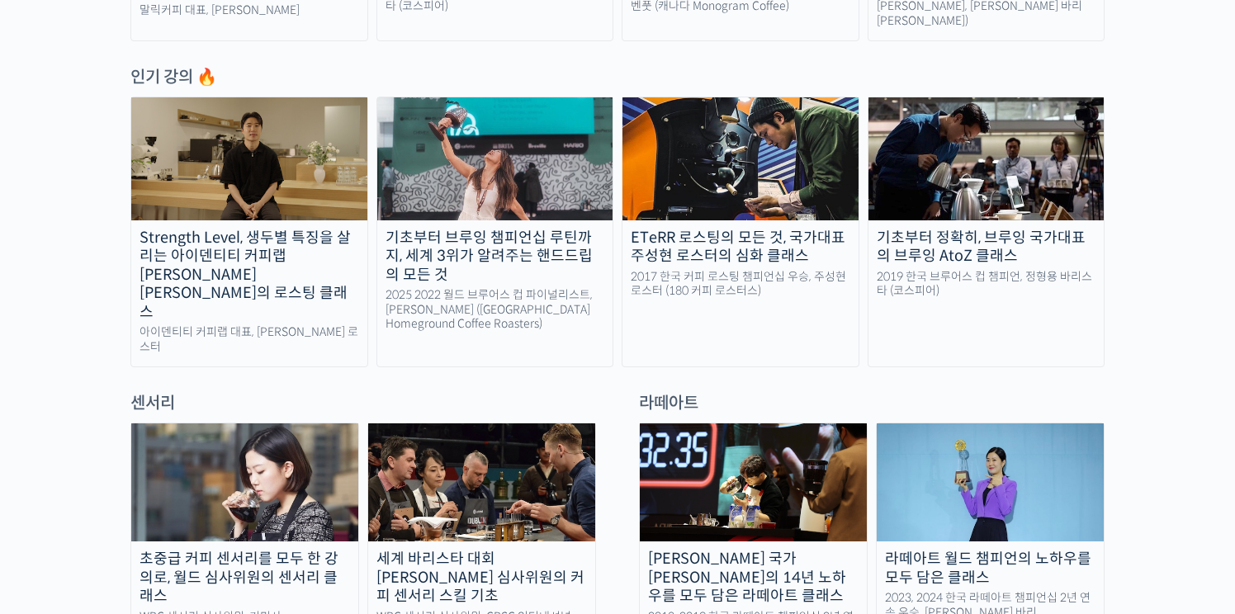
scroll to position [846, 0]
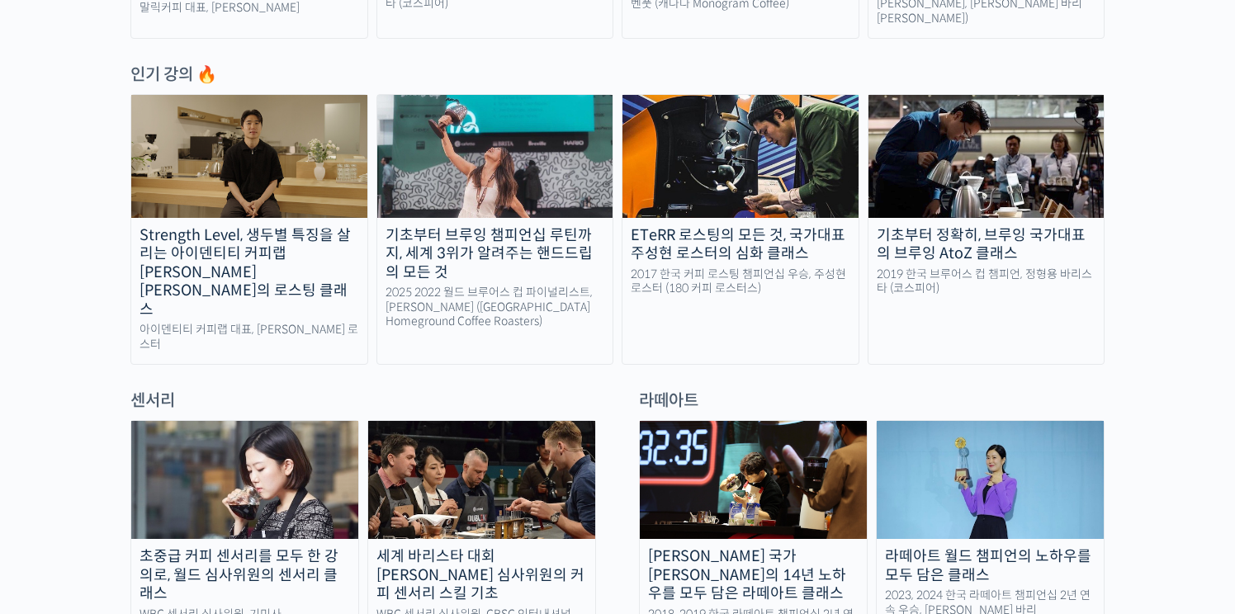
click at [976, 270] on div "2019 한국 브루어스 컵 챔피언, 정형용 바리스타 (코스피어)" at bounding box center [987, 282] width 236 height 29
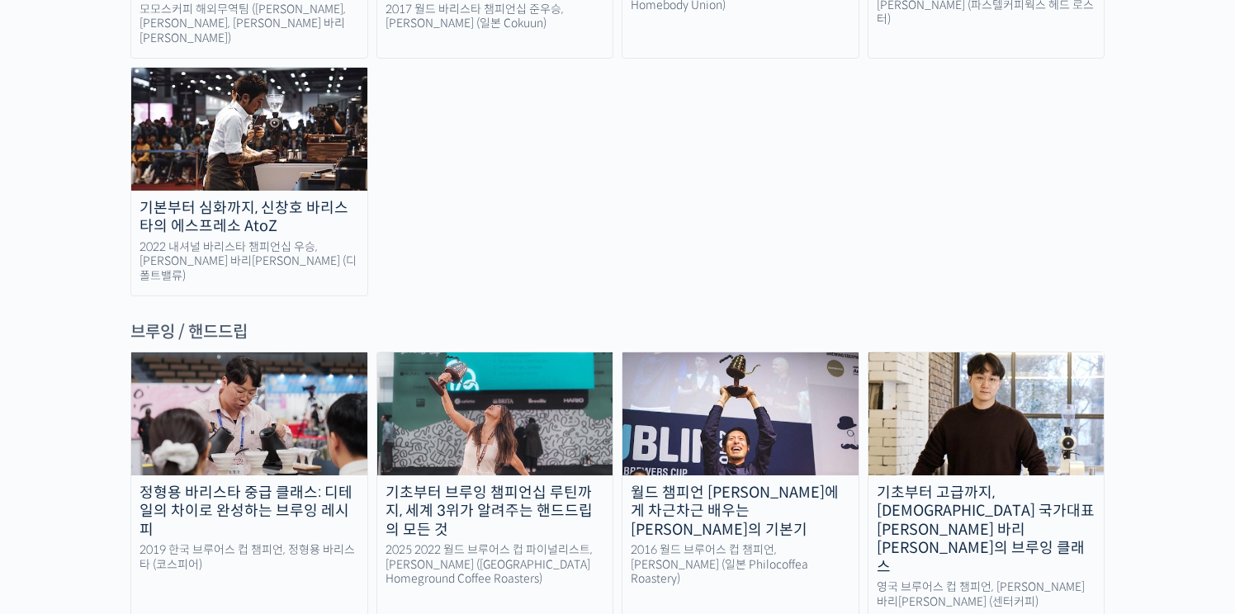
scroll to position [2558, 0]
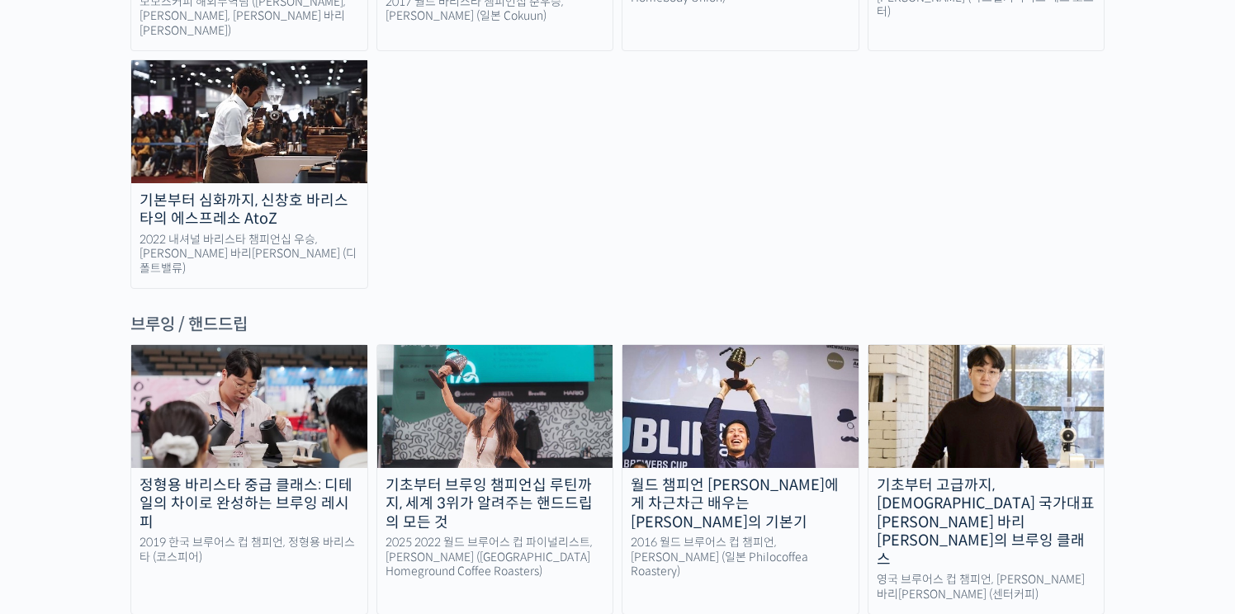
click at [246, 345] on img at bounding box center [249, 406] width 236 height 122
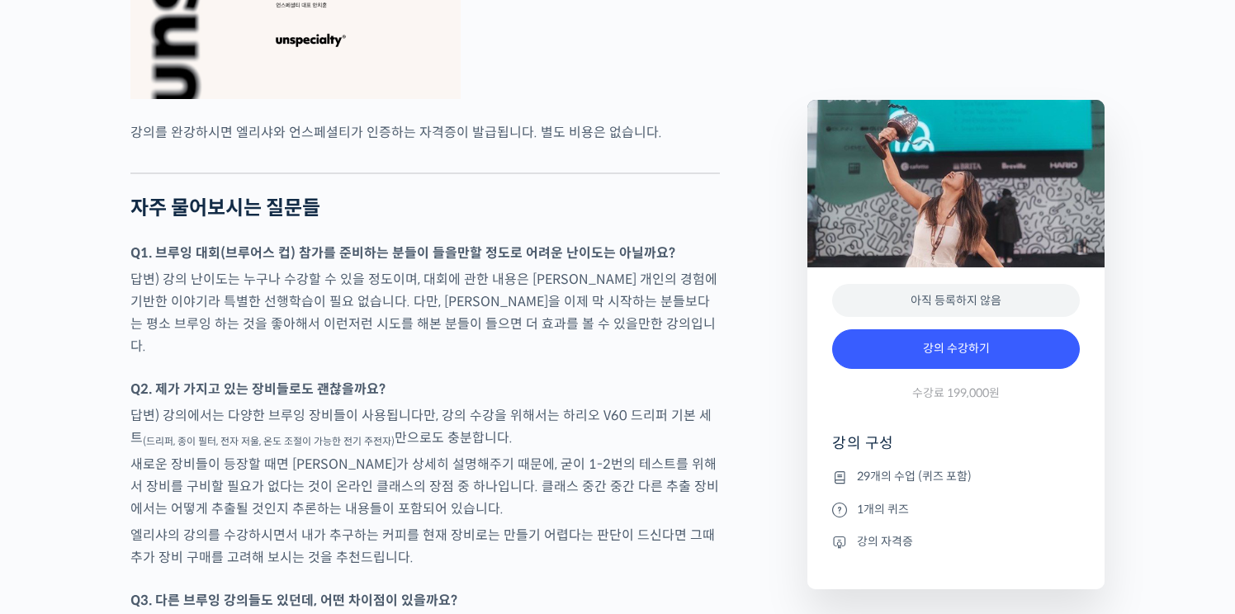
scroll to position [6806, 0]
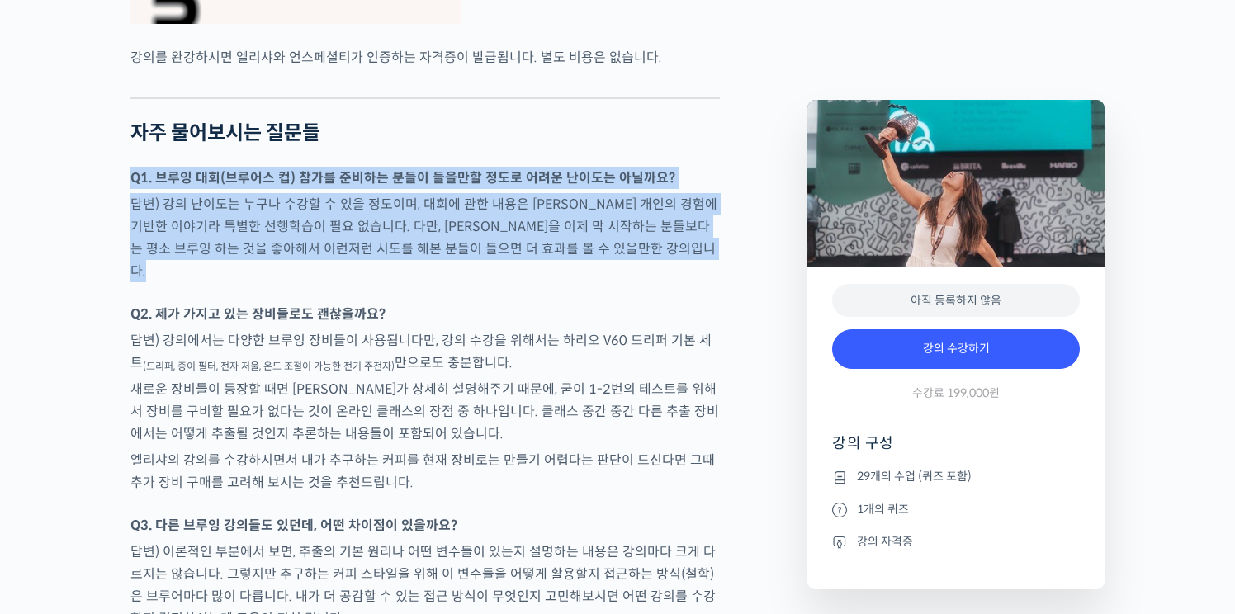
drag, startPoint x: 538, startPoint y: 111, endPoint x: 584, endPoint y: 230, distance: 126.8
click at [584, 287] on div at bounding box center [425, 295] width 590 height 17
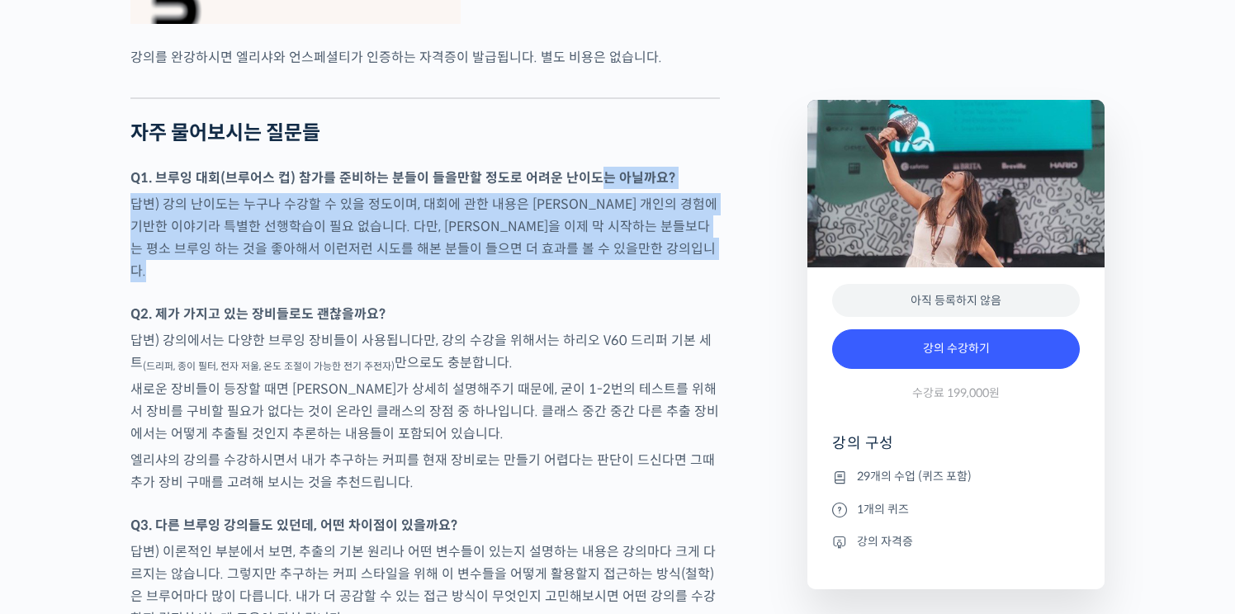
drag, startPoint x: 590, startPoint y: 216, endPoint x: 589, endPoint y: 126, distance: 89.2
click at [596, 195] on p "답변) 강의 난이도는 누구나 수강할 수 있을 정도이며, 대회에 관한 내용은 엘리샤 개인의 경험에 기반한 이야기라 특별한 선행학습이 필요 없습니…" at bounding box center [425, 237] width 590 height 89
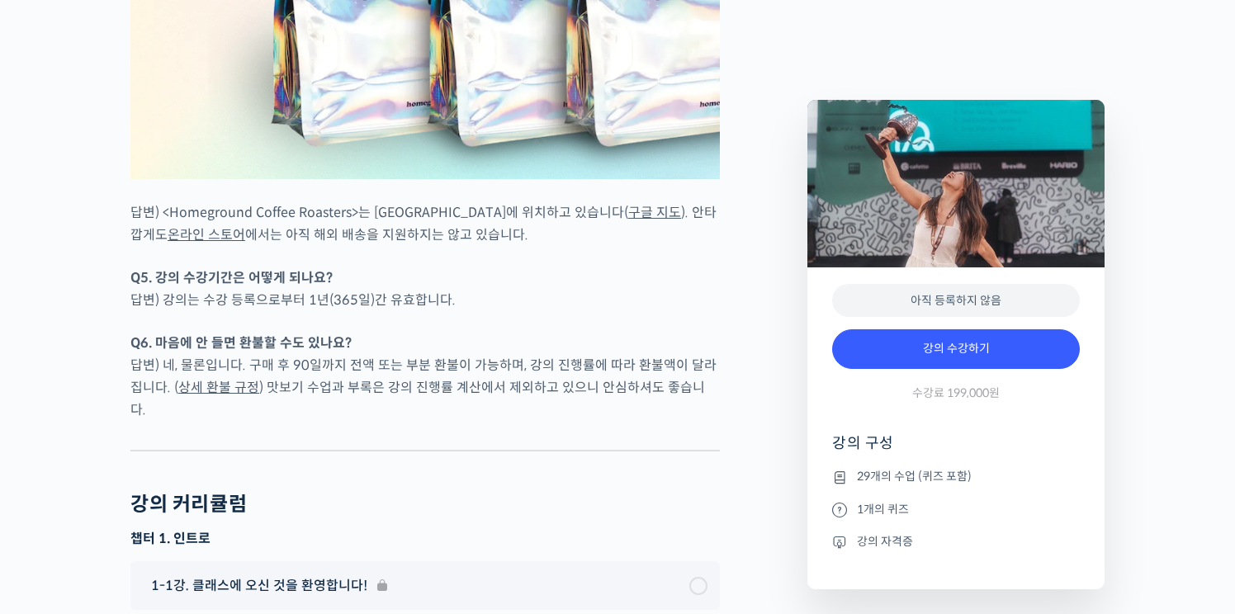
scroll to position [7737, 0]
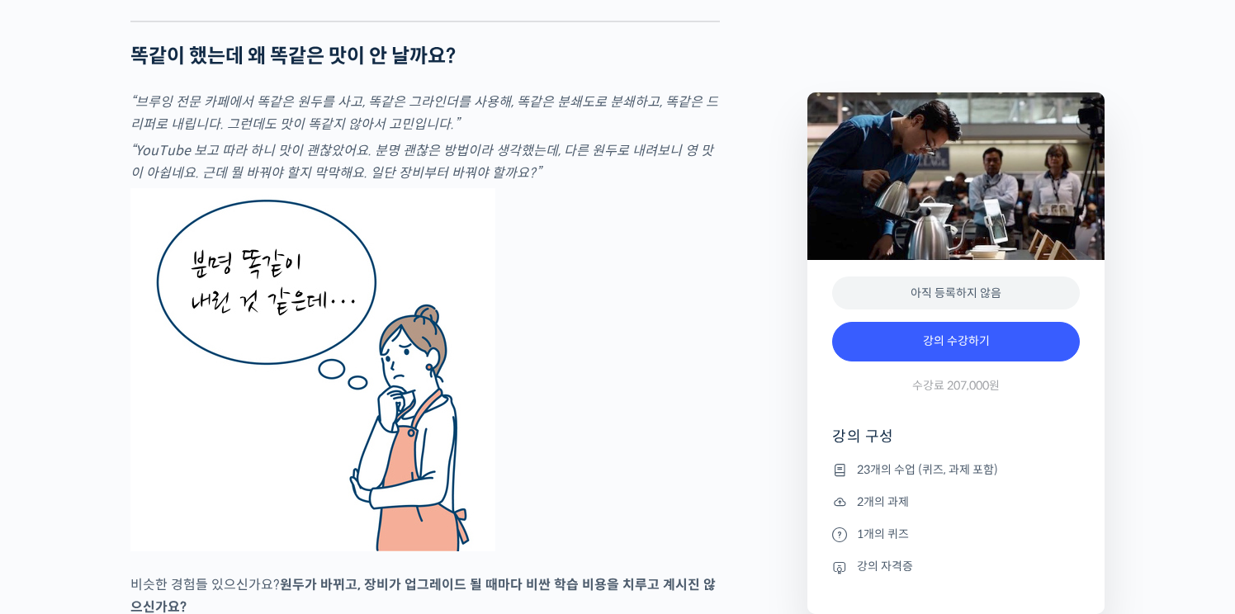
scroll to position [2954, 0]
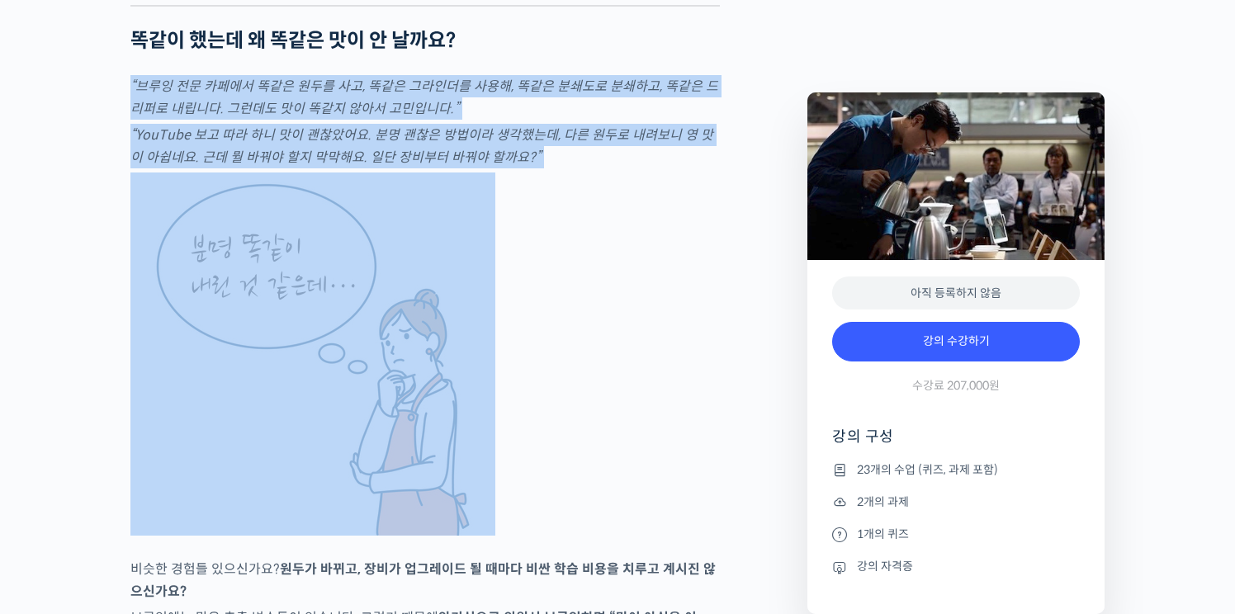
drag, startPoint x: 534, startPoint y: 97, endPoint x: 511, endPoint y: 225, distance: 129.2
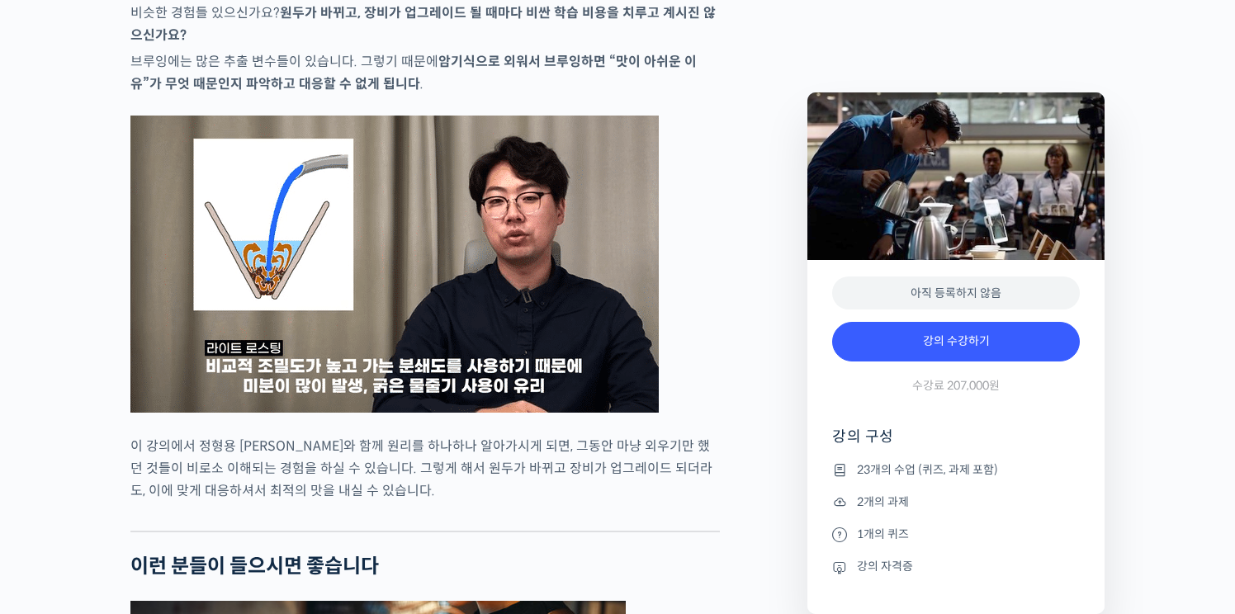
scroll to position [3650, 0]
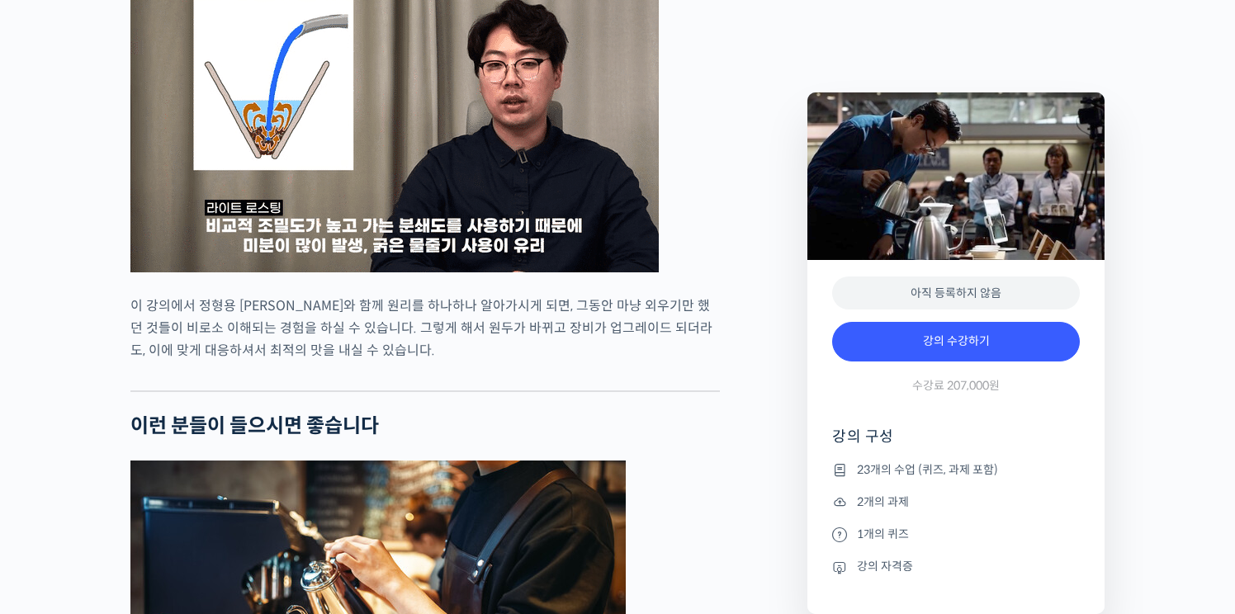
drag, startPoint x: 508, startPoint y: 343, endPoint x: 508, endPoint y: 416, distance: 72.7
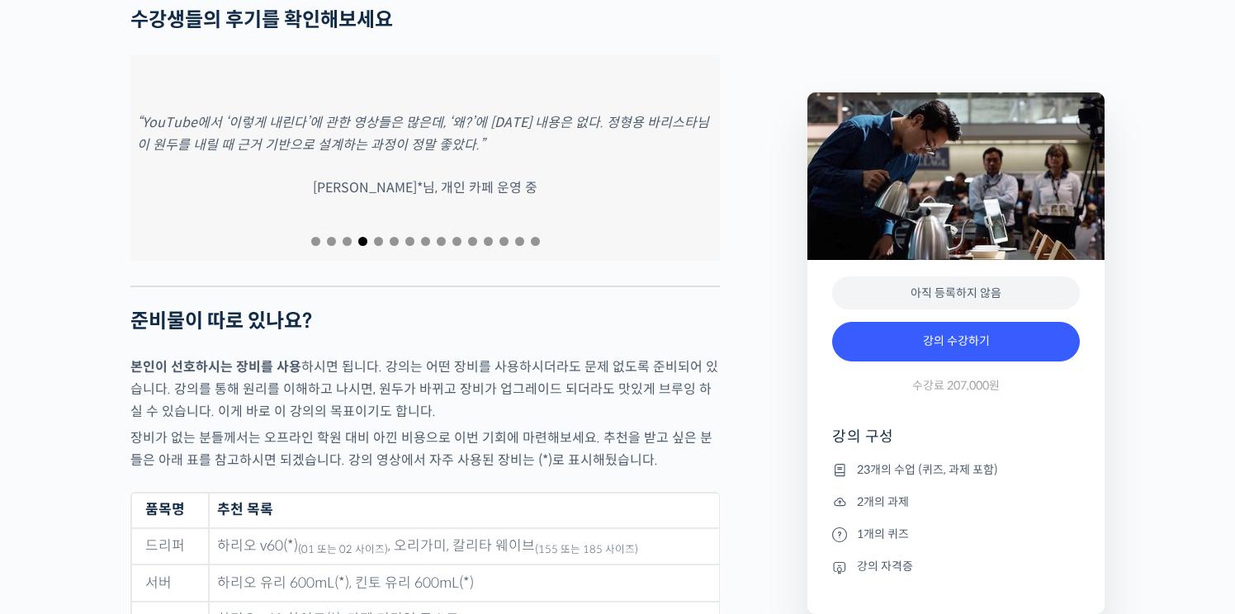
scroll to position [7563, 0]
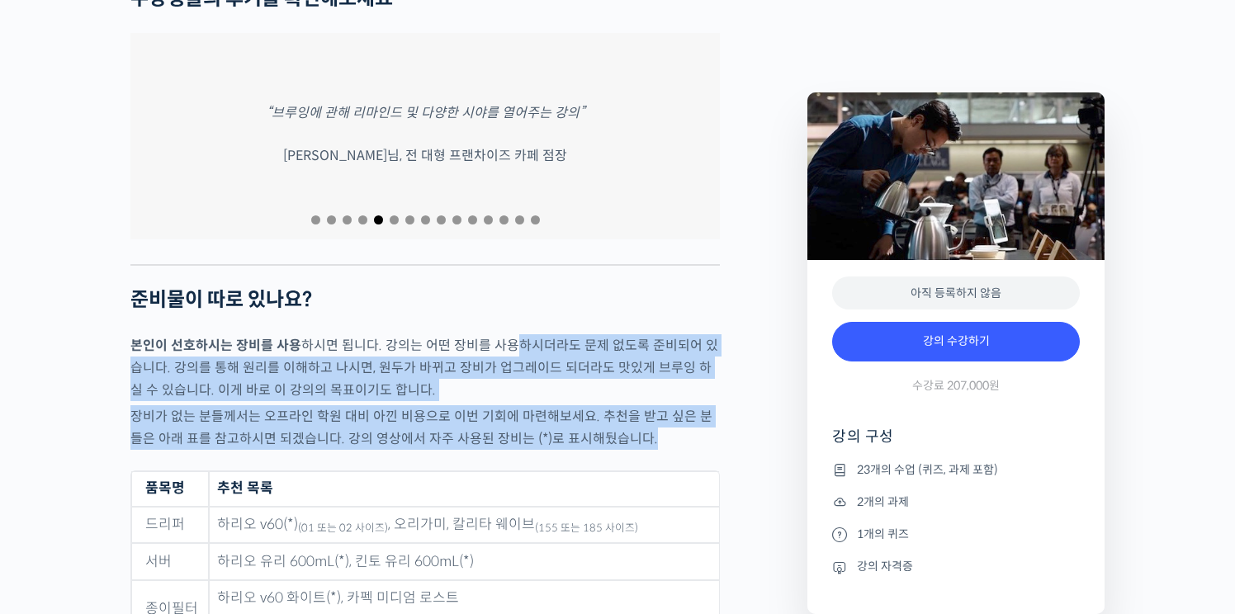
drag, startPoint x: 508, startPoint y: 331, endPoint x: 505, endPoint y: 459, distance: 128.0
click at [505, 459] on div at bounding box center [425, 462] width 590 height 17
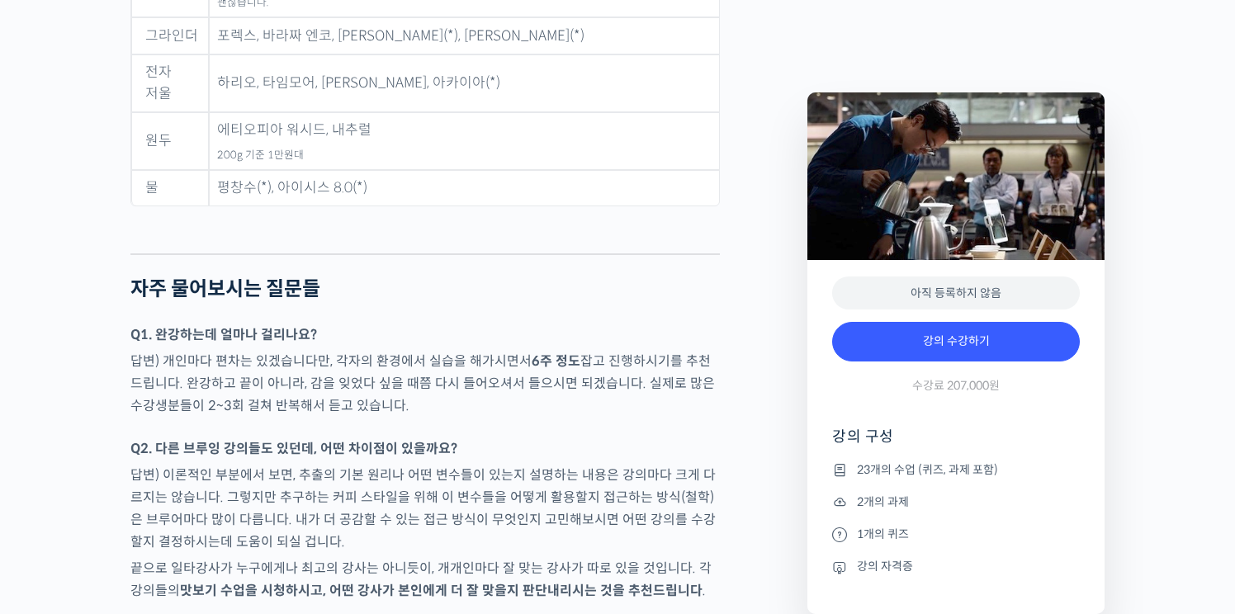
scroll to position [8263, 0]
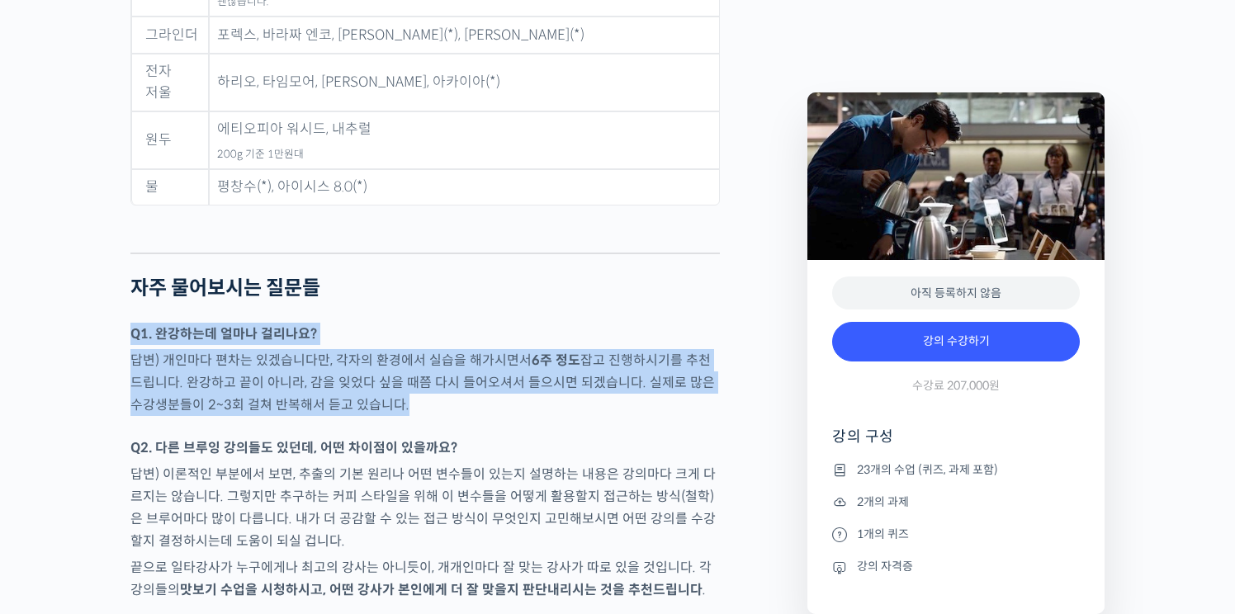
drag, startPoint x: 489, startPoint y: 250, endPoint x: 473, endPoint y: 377, distance: 127.3
click at [473, 420] on div at bounding box center [425, 428] width 590 height 17
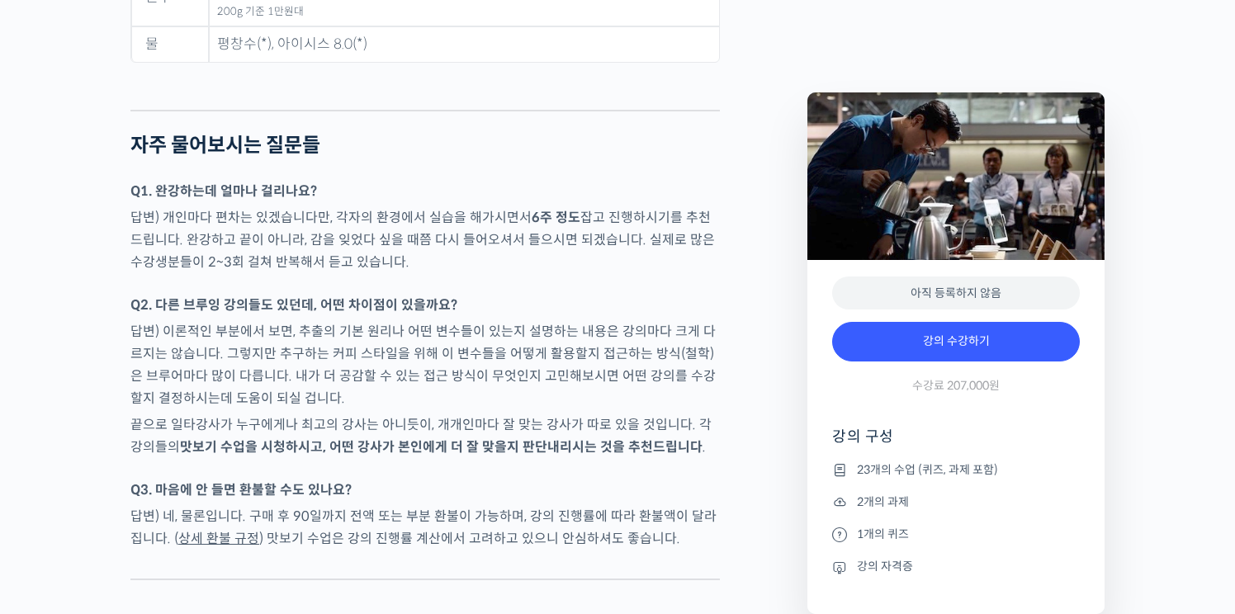
scroll to position [8407, 0]
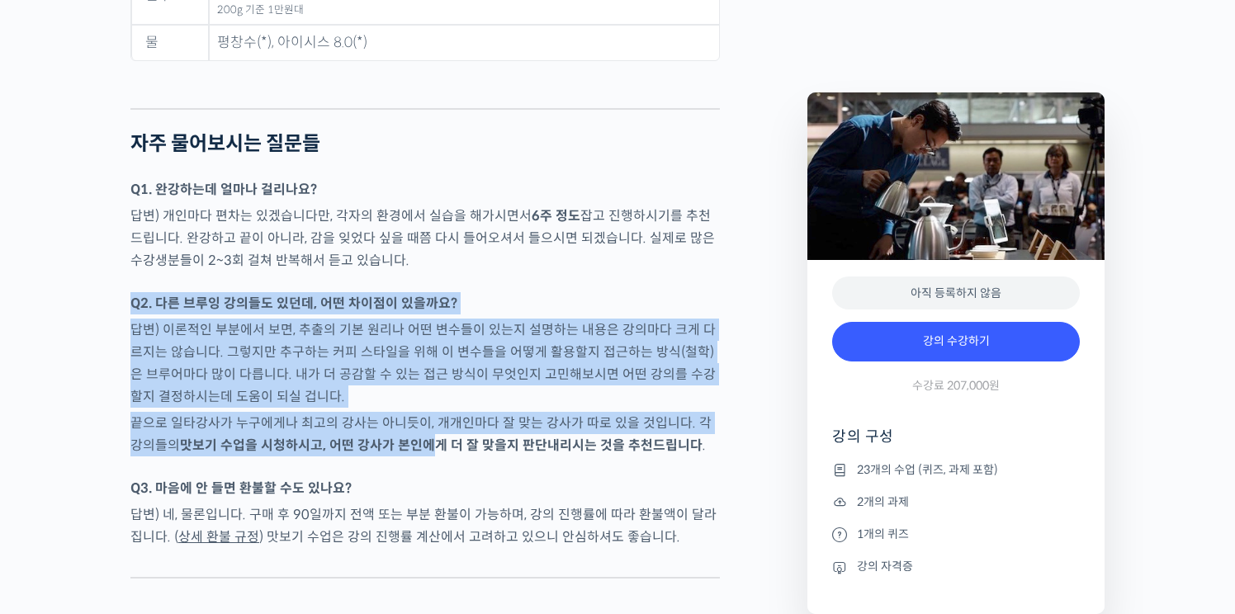
drag, startPoint x: 505, startPoint y: 229, endPoint x: 424, endPoint y: 405, distance: 194.4
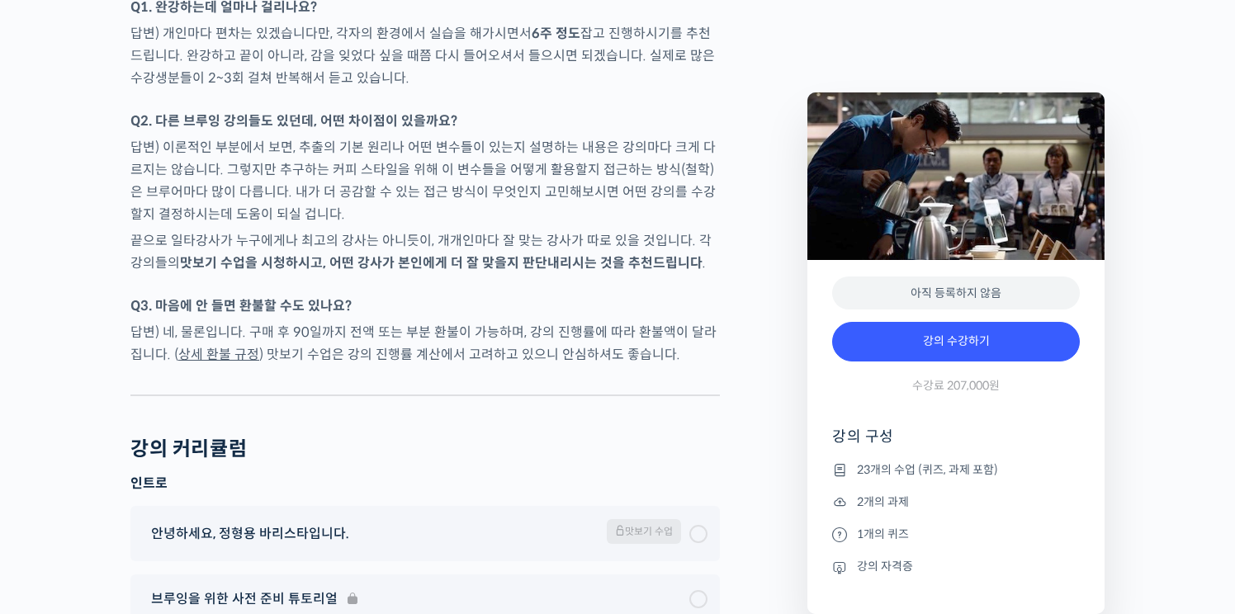
click at [424, 438] on div "강의 커리큘럼" at bounding box center [425, 450] width 590 height 24
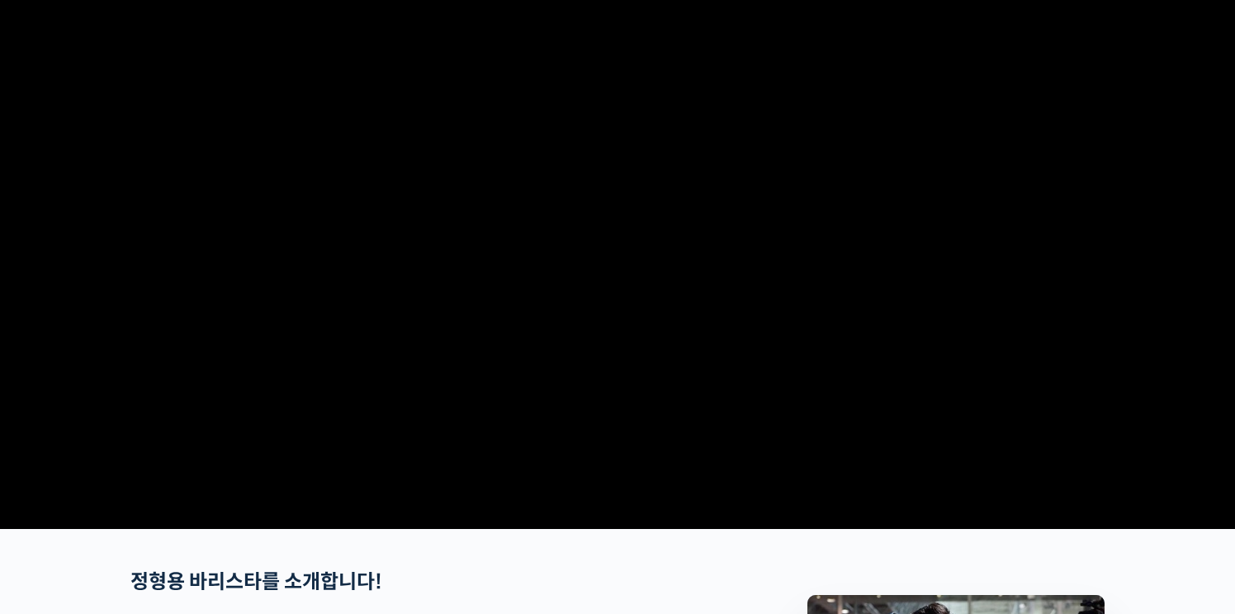
scroll to position [0, 0]
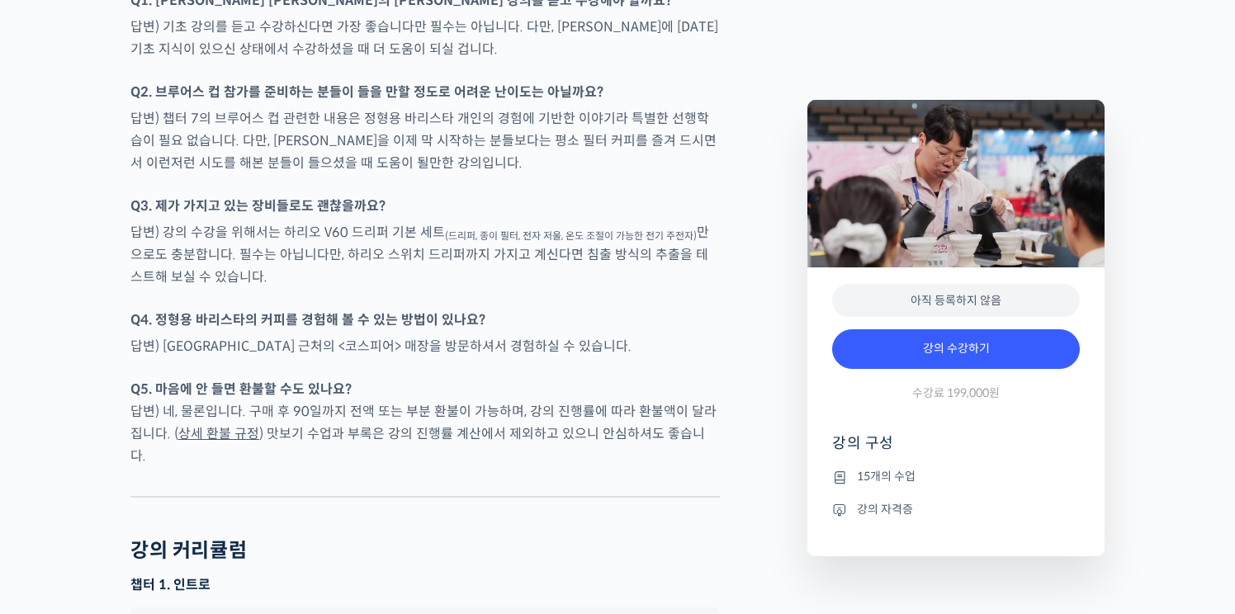
scroll to position [4318, 0]
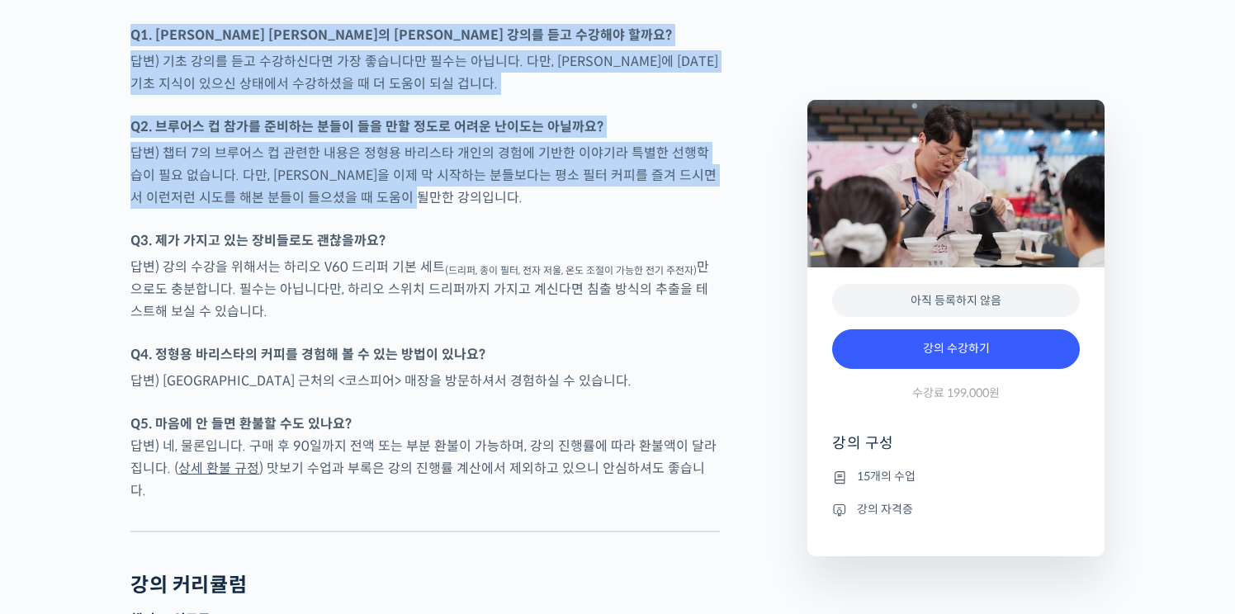
drag, startPoint x: 467, startPoint y: 50, endPoint x: 632, endPoint y: 245, distance: 256.1
click at [632, 209] on p "답변) 챕터 7의 브루어스 컵 관련한 내용은 정형용 바리스타 개인의 경험에 기반한 이야기라 특별한 선행학습이 필요 없습니다. 다만, 브루잉을 …" at bounding box center [425, 175] width 590 height 67
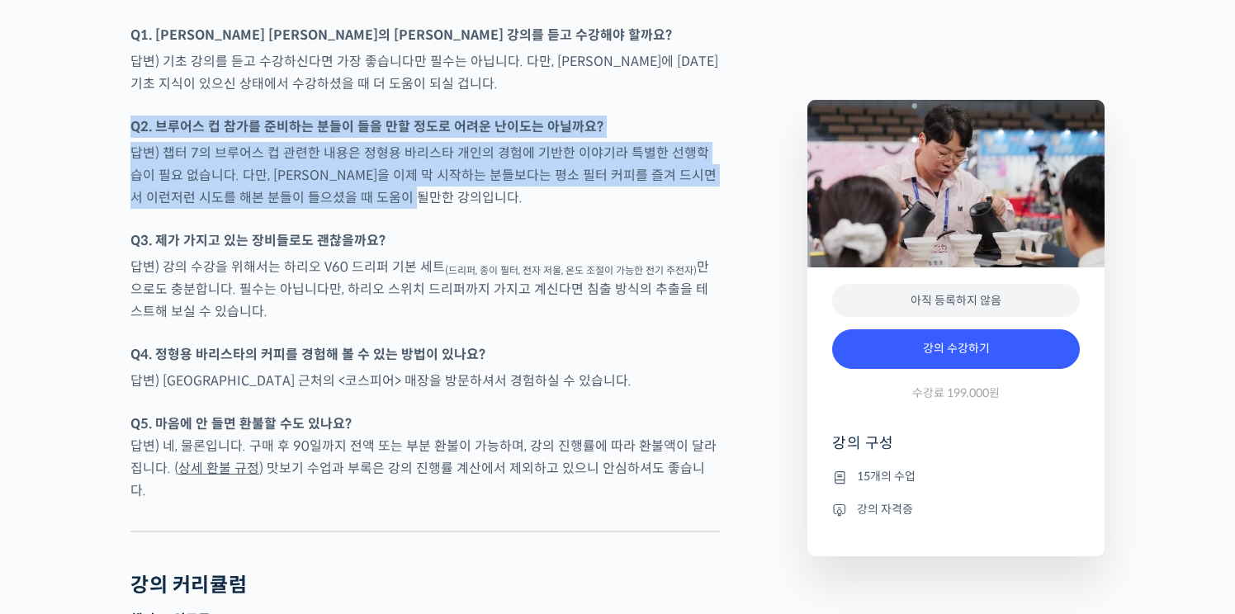
drag, startPoint x: 623, startPoint y: 140, endPoint x: 655, endPoint y: 240, distance: 105.8
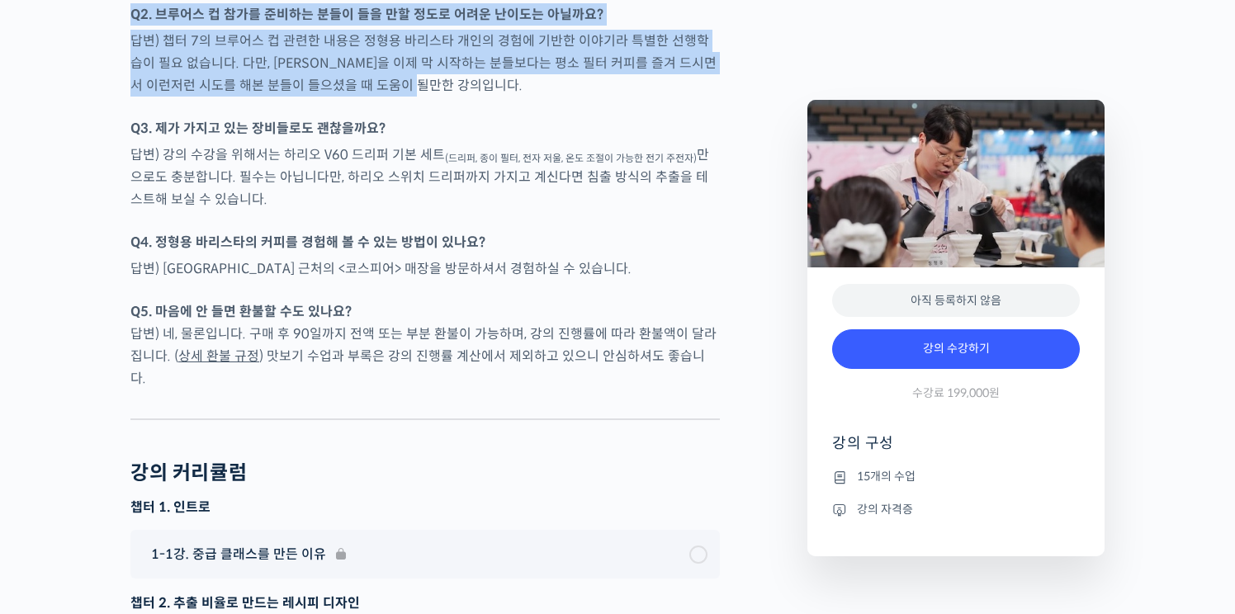
scroll to position [4434, 0]
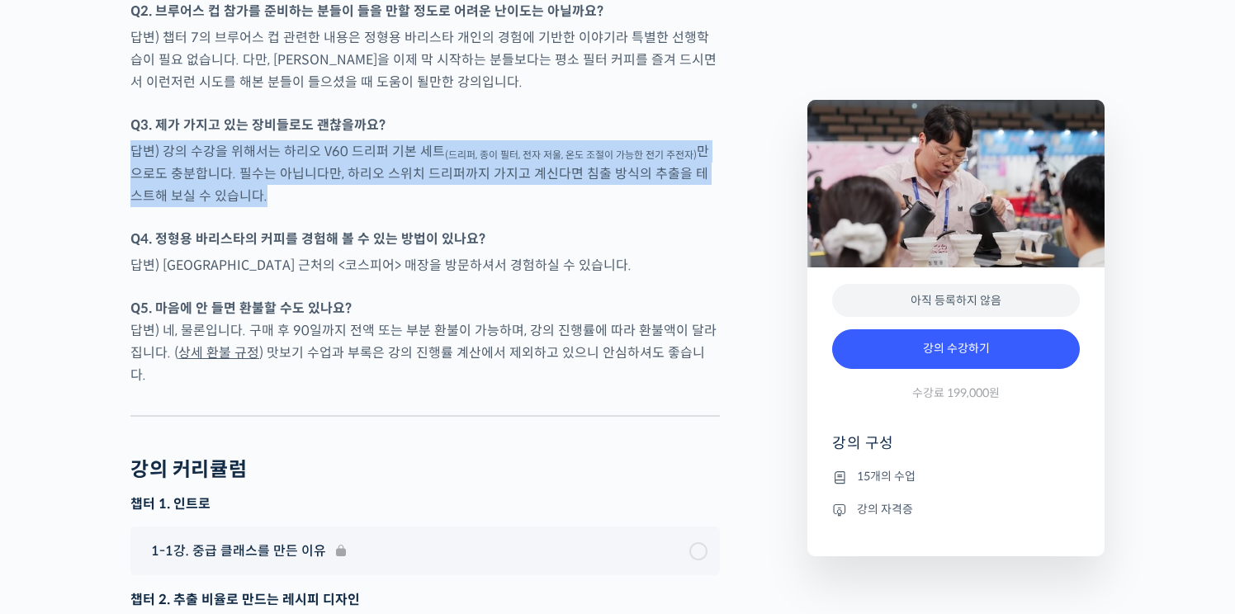
drag, startPoint x: 670, startPoint y: 169, endPoint x: 701, endPoint y: 249, distance: 85.7
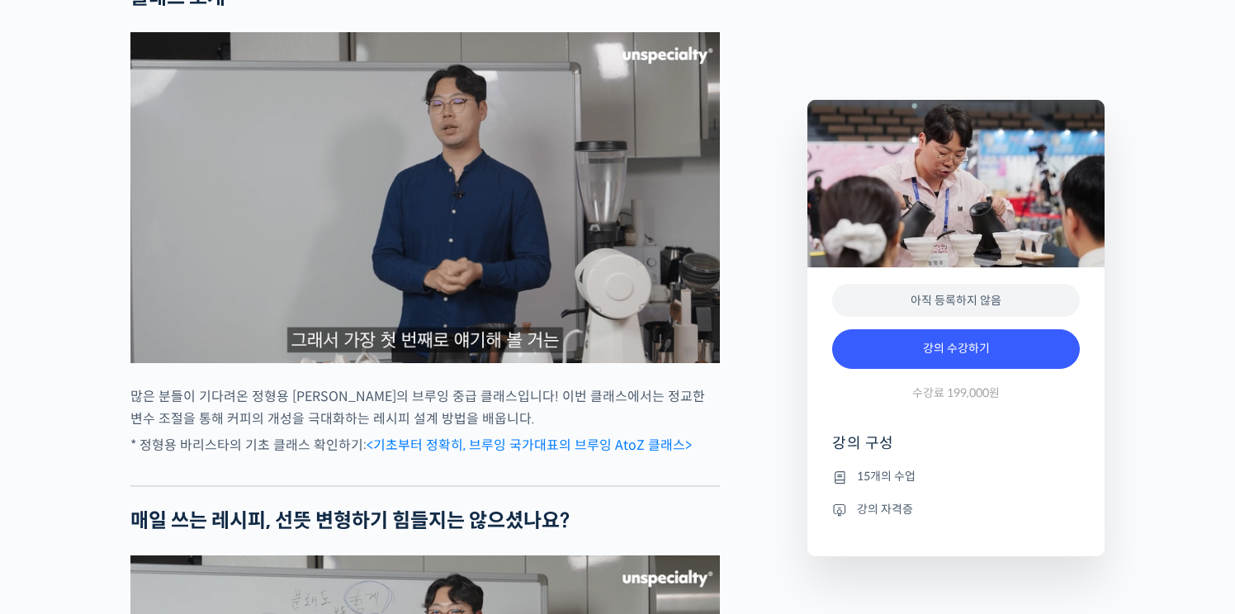
scroll to position [1554, 0]
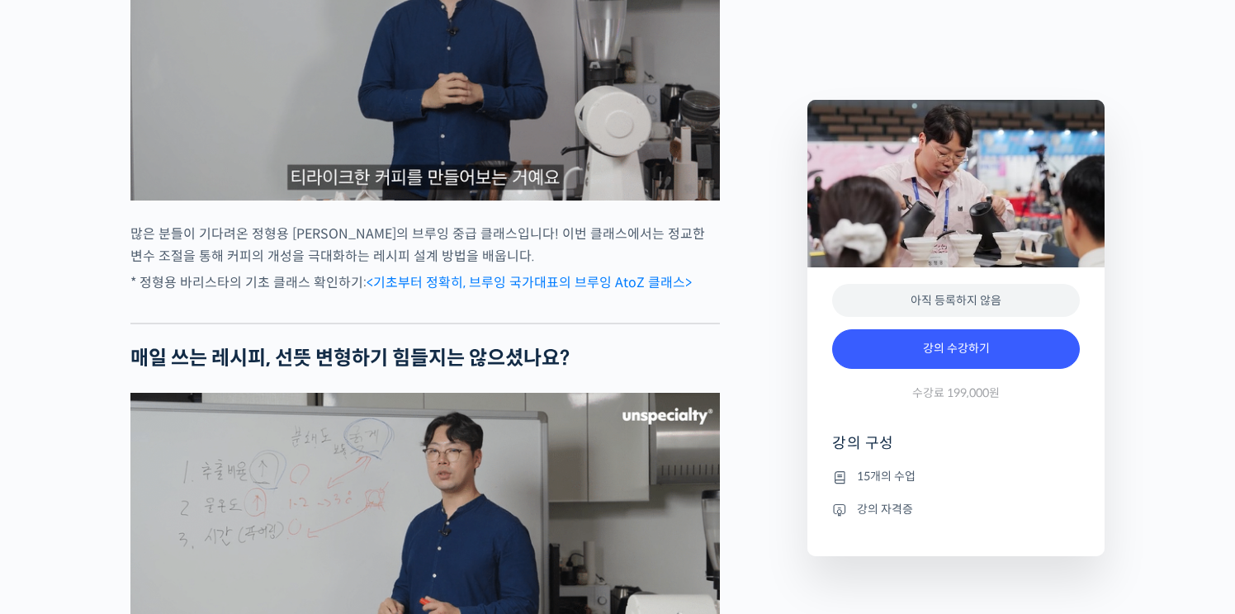
click at [597, 294] on p "* 정형용 바리스타의 기초 클래스 확인하기: <기초부터 정확히, 브루잉 국가대표의 브루잉 AtoZ 클래스>" at bounding box center [425, 283] width 590 height 22
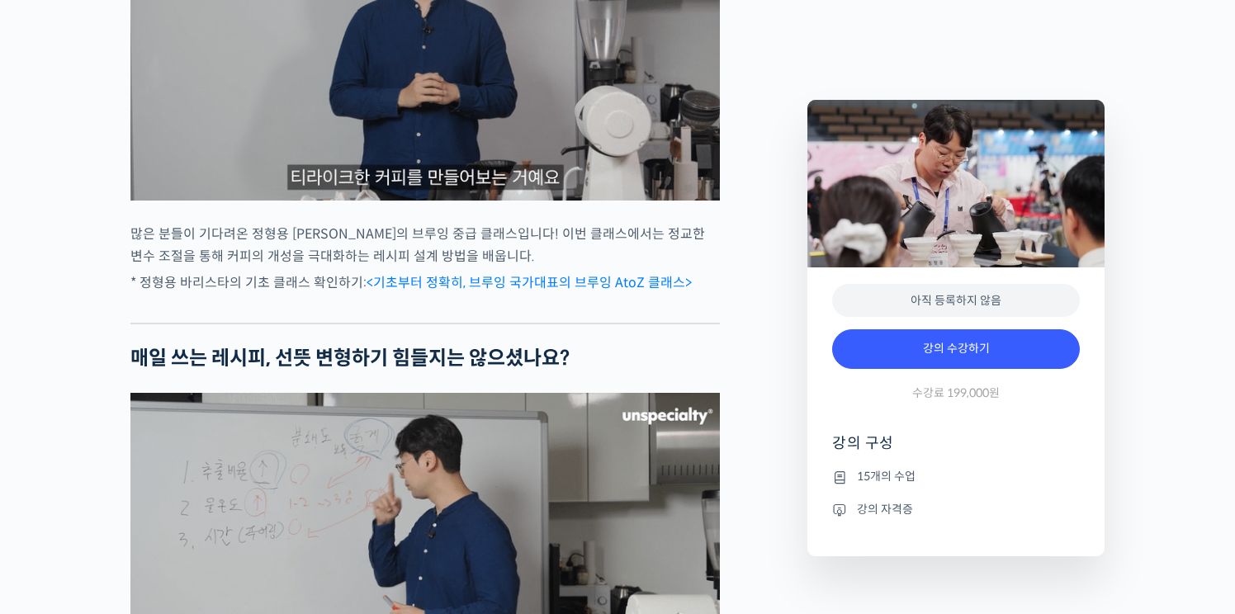
click at [587, 291] on link "<기초부터 정확히, 브루잉 국가대표의 브루잉 AtoZ 클래스>" at bounding box center [529, 282] width 325 height 17
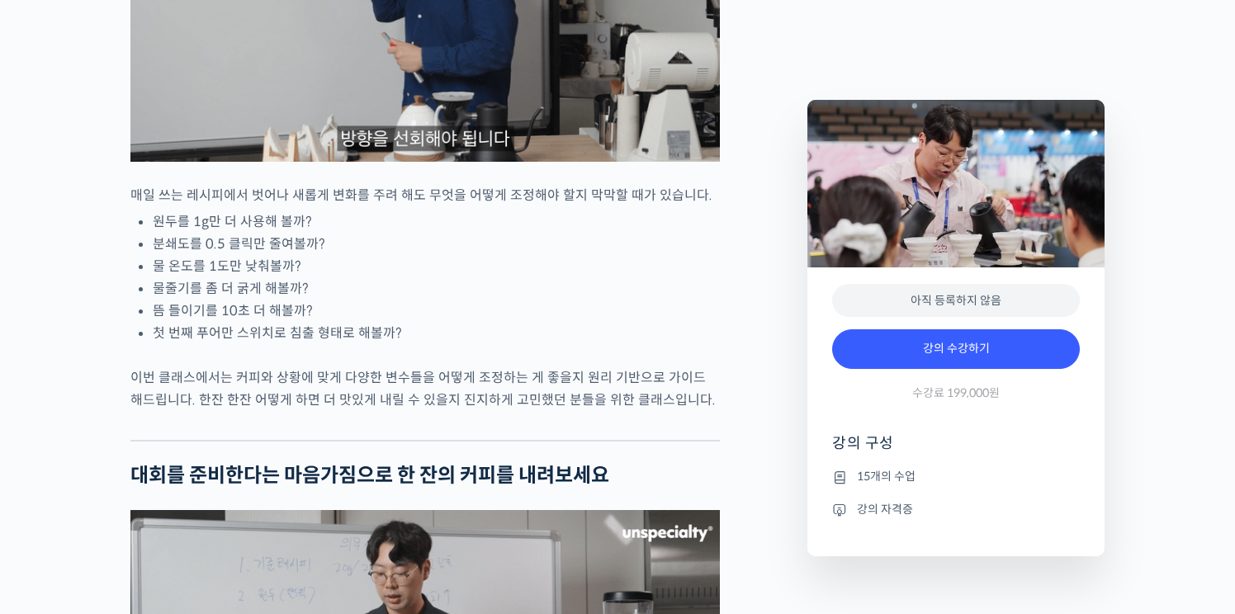
scroll to position [2122, 0]
